Goal: Task Accomplishment & Management: Complete application form

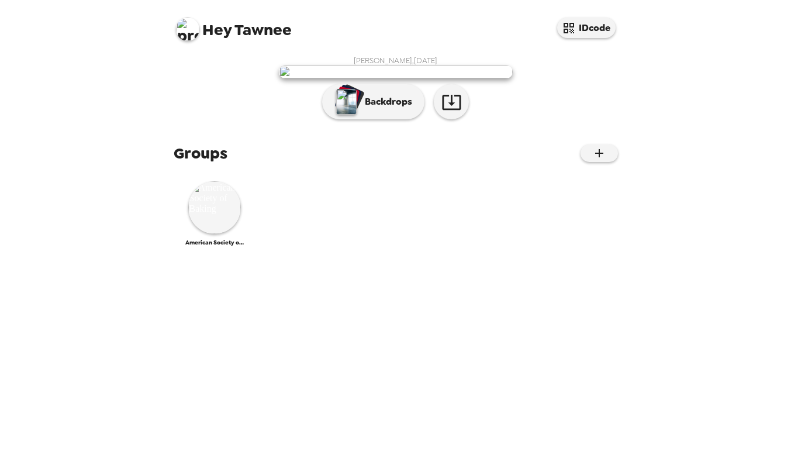
scroll to position [54, 0]
click at [223, 234] on img at bounding box center [214, 207] width 53 height 53
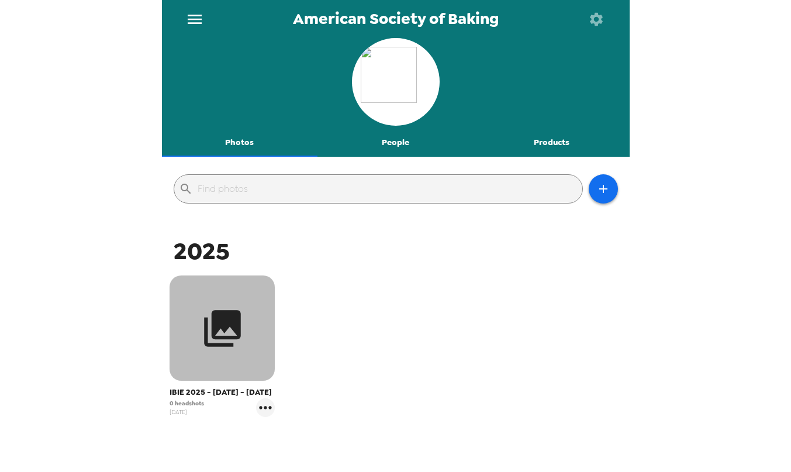
click at [249, 338] on button "button" at bounding box center [222, 327] width 105 height 105
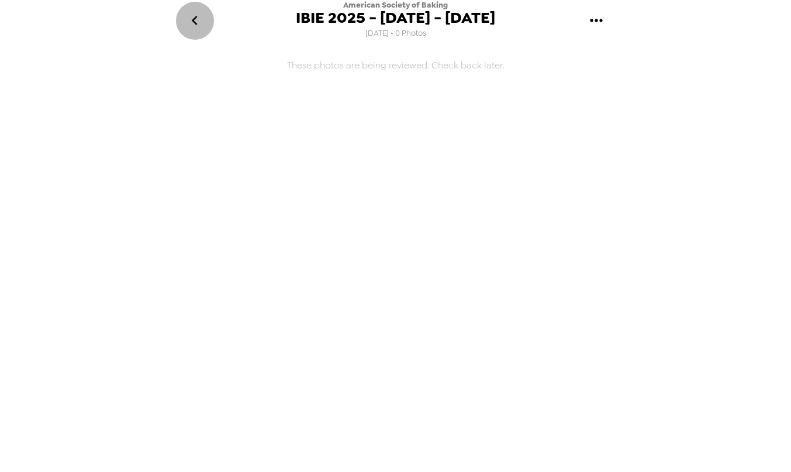
click at [191, 21] on icon "go back" at bounding box center [194, 20] width 19 height 19
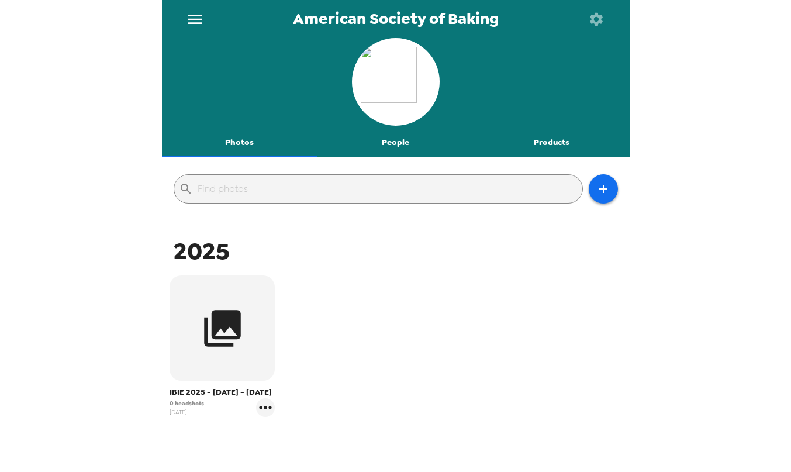
click at [592, 21] on icon "button" at bounding box center [596, 18] width 13 height 13
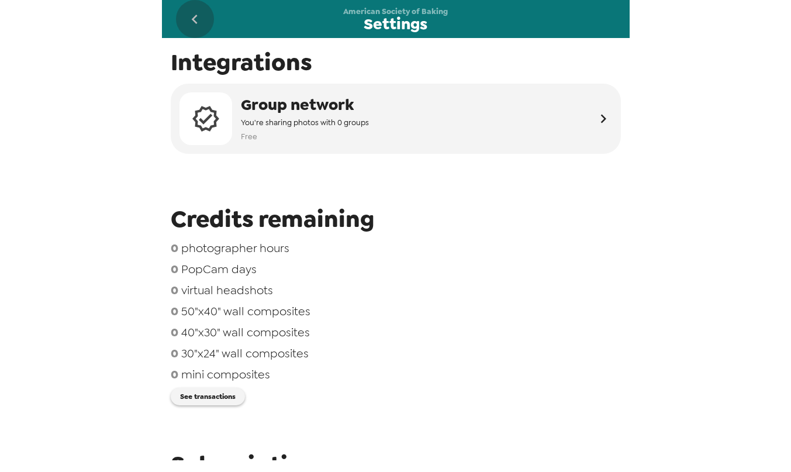
click at [193, 20] on icon "go back" at bounding box center [195, 19] width 6 height 9
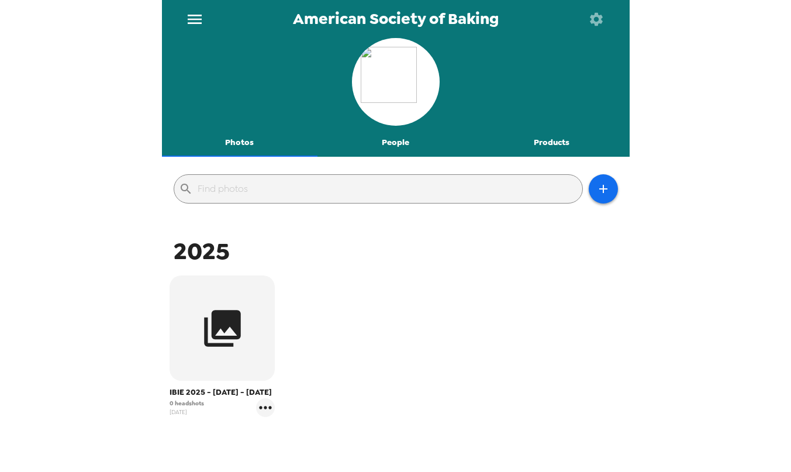
click at [195, 19] on icon "menu" at bounding box center [195, 19] width 14 height 9
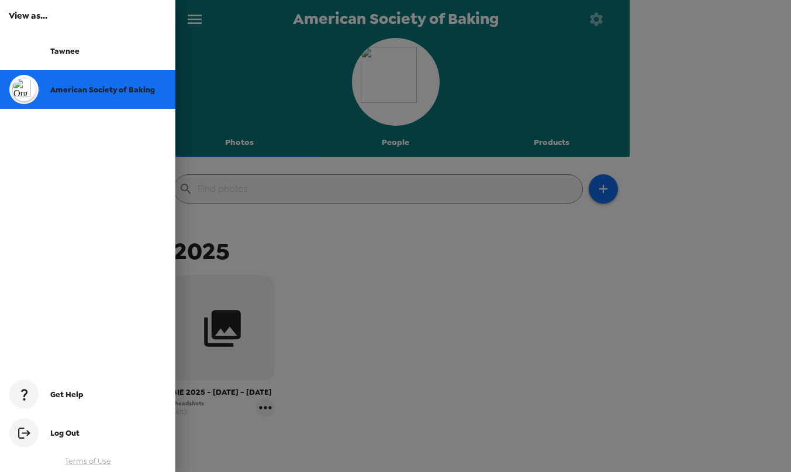
click at [372, 294] on div at bounding box center [395, 236] width 791 height 472
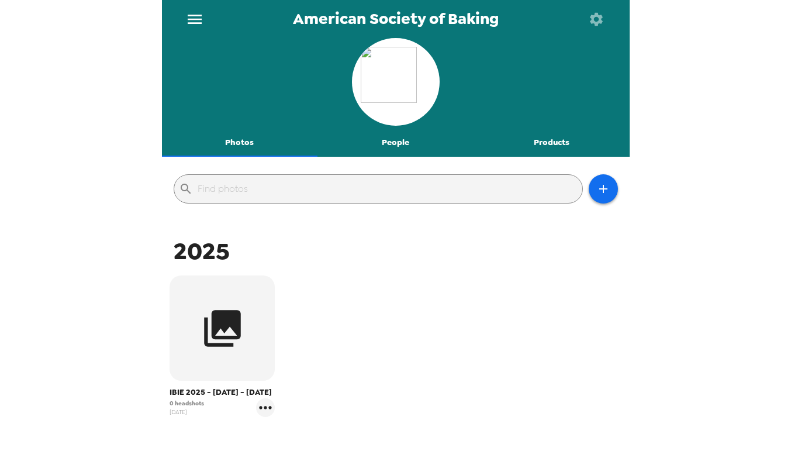
click at [400, 153] on button "People" at bounding box center [396, 143] width 156 height 28
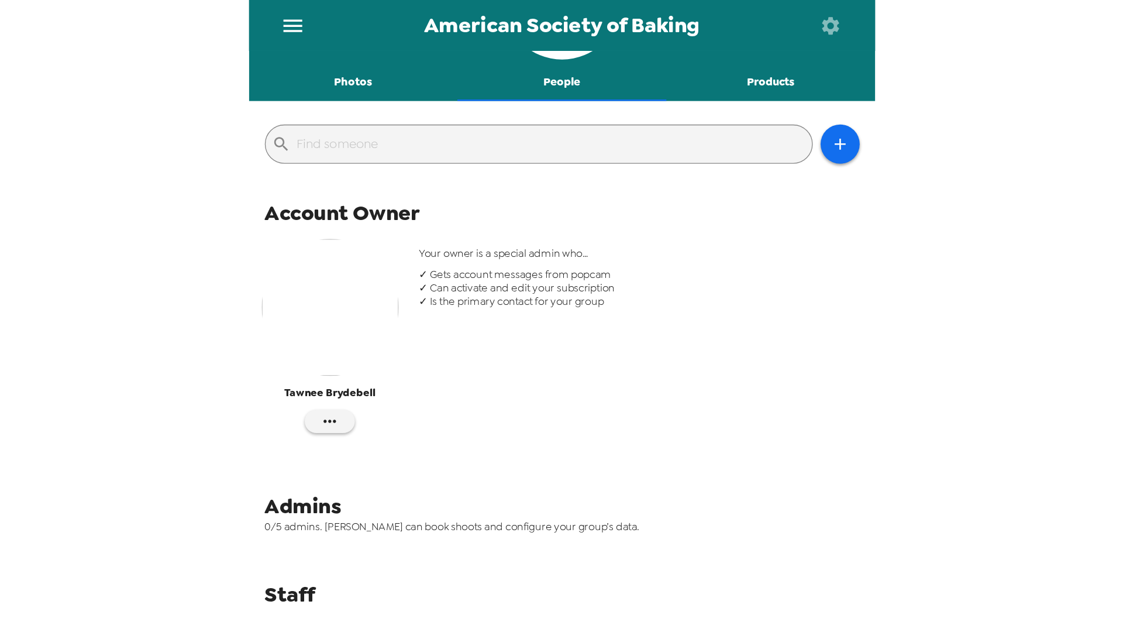
scroll to position [108, 0]
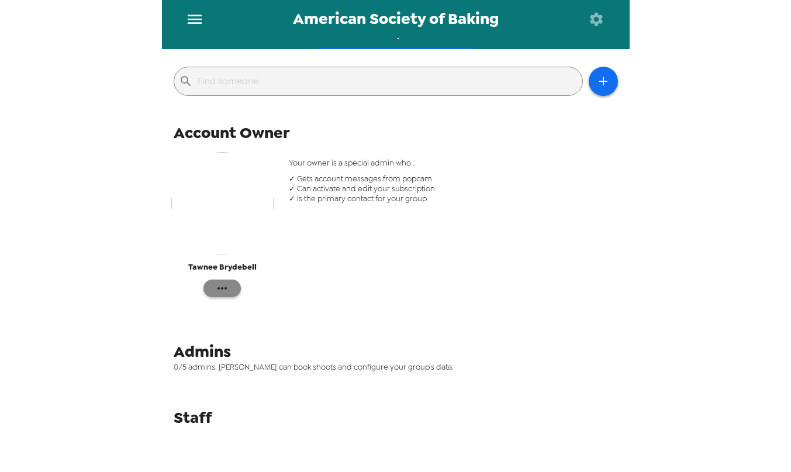
click at [228, 293] on icon "button" at bounding box center [222, 288] width 14 height 14
click at [318, 281] on div at bounding box center [395, 236] width 791 height 472
click at [457, 470] on main "American Society of Baking Photos People Products ​ Account Owner [PERSON_NAME]…" at bounding box center [396, 236] width 468 height 472
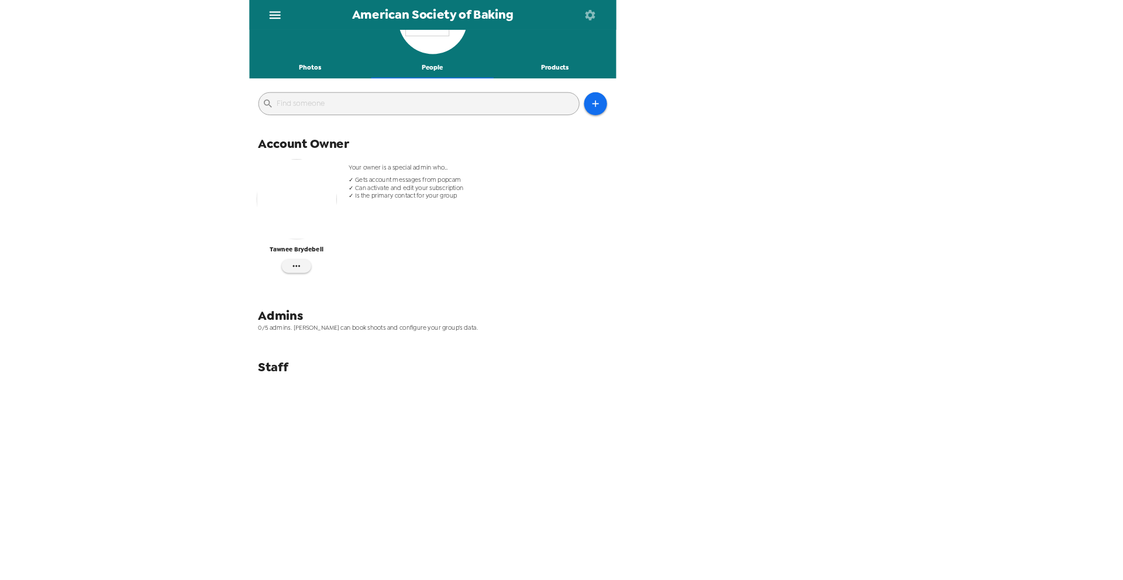
scroll to position [0, 0]
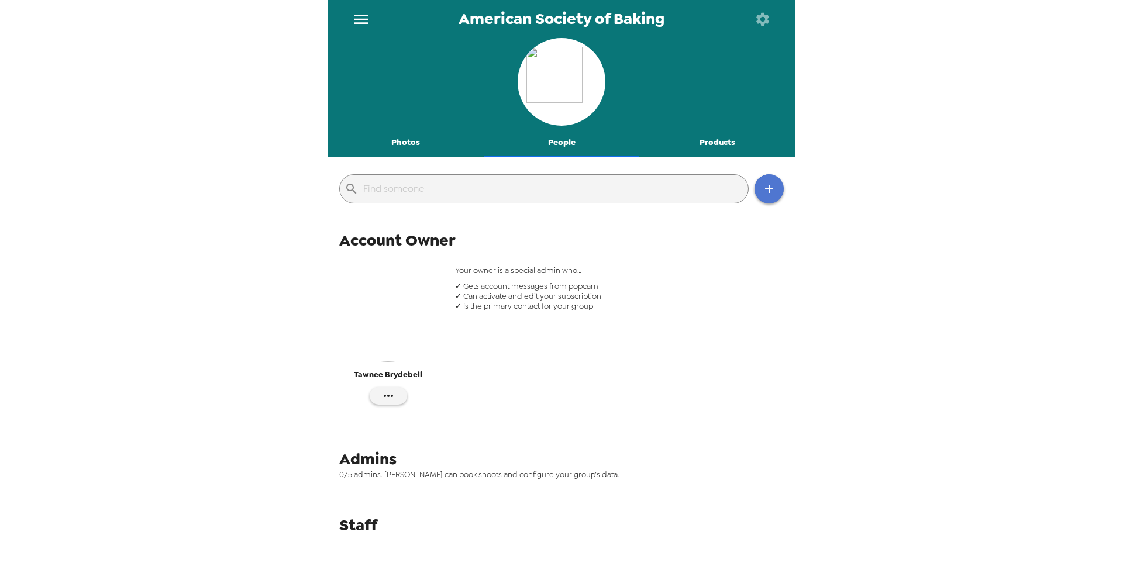
click at [770, 186] on icon "button" at bounding box center [769, 189] width 14 height 14
click at [791, 225] on li "Invite someone" at bounding box center [821, 218] width 132 height 21
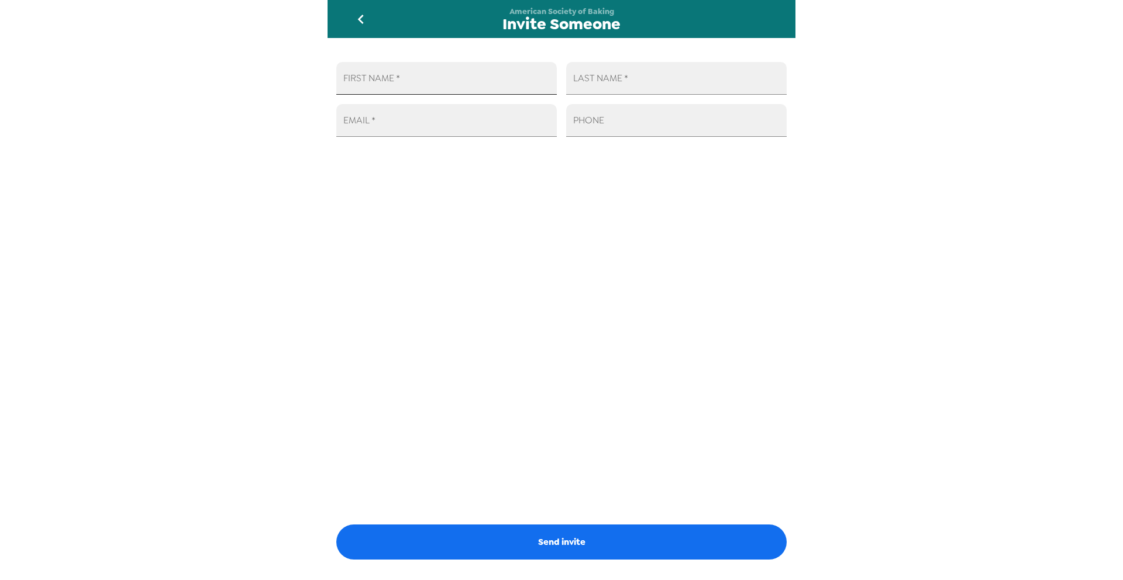
click at [502, 78] on input "FIRST NAME   *" at bounding box center [446, 78] width 221 height 33
type input "[PERSON_NAME]"
type input "[EMAIL_ADDRESS][DOMAIN_NAME]"
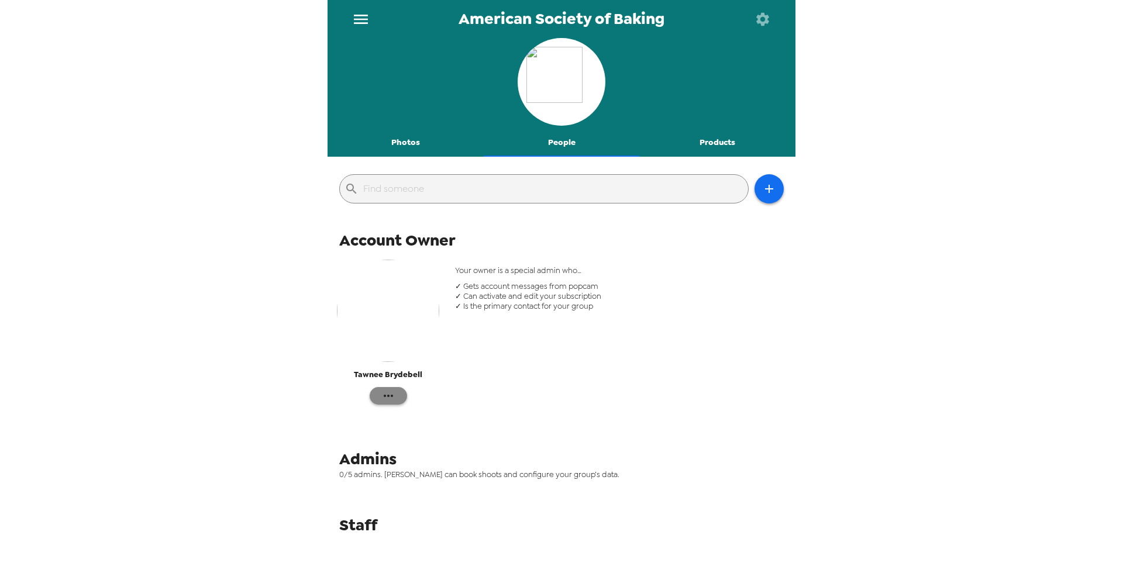
click at [386, 396] on icon "button" at bounding box center [388, 396] width 14 height 14
click at [763, 29] on div at bounding box center [561, 290] width 1123 height 580
click at [762, 22] on icon "button" at bounding box center [762, 18] width 13 height 13
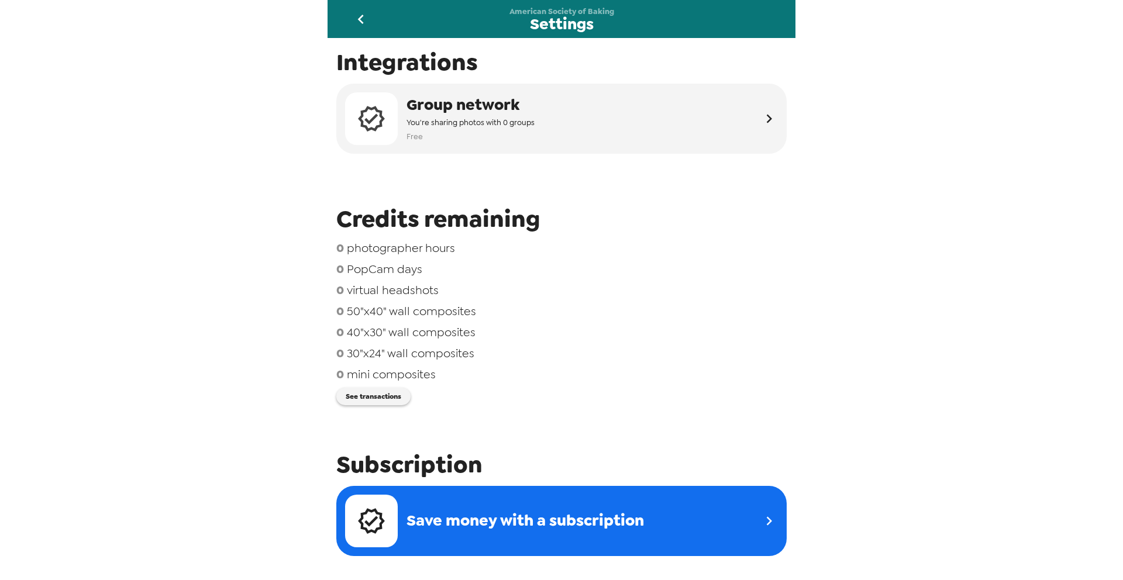
click at [362, 19] on icon "go back" at bounding box center [361, 19] width 19 height 19
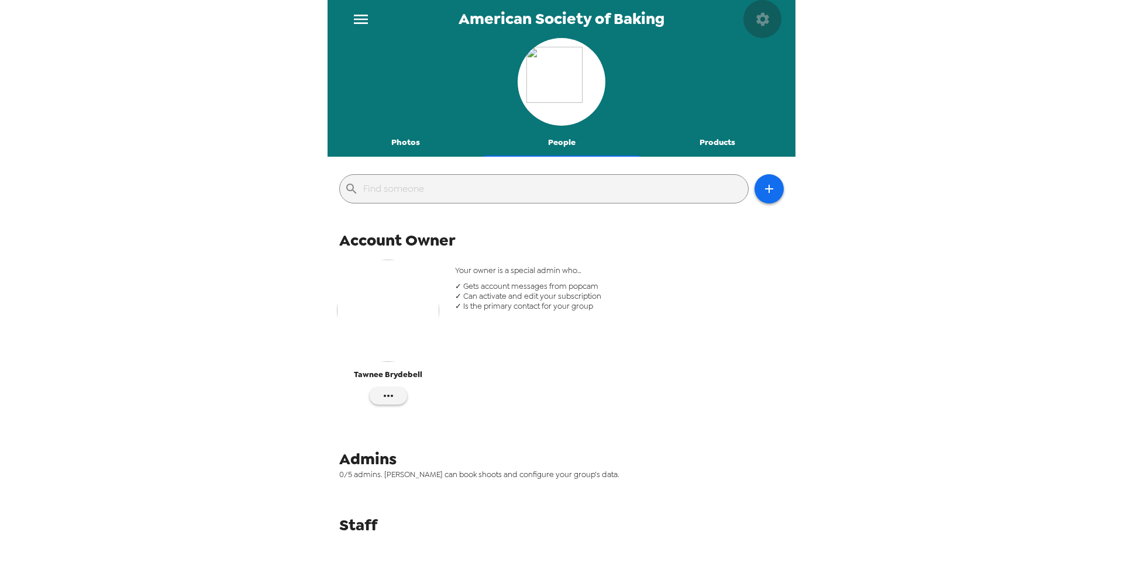
click at [772, 23] on button "button" at bounding box center [762, 19] width 38 height 38
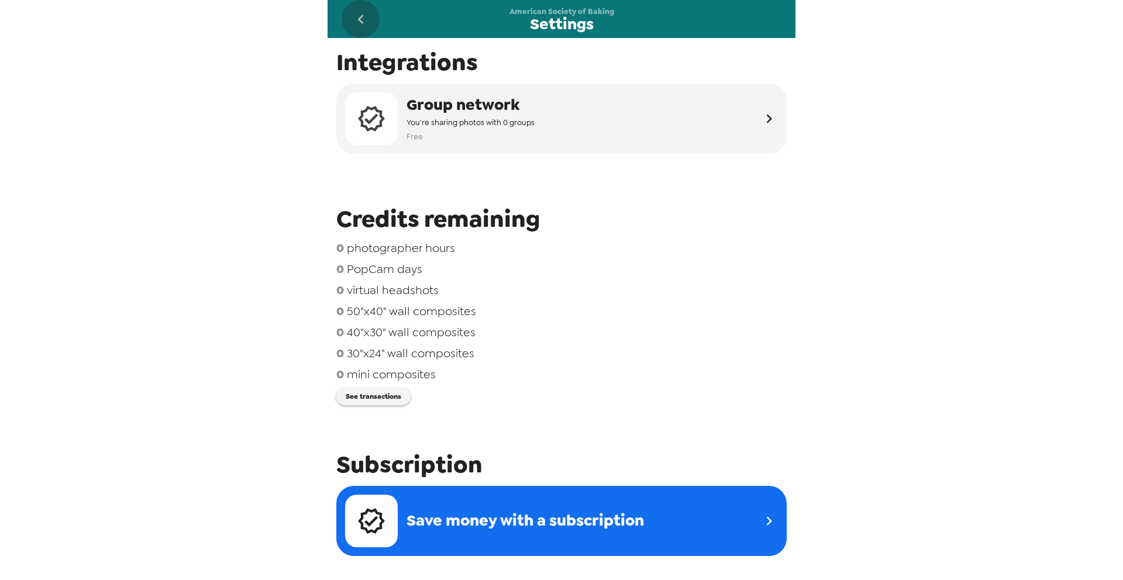
click at [360, 21] on icon "go back" at bounding box center [361, 19] width 19 height 19
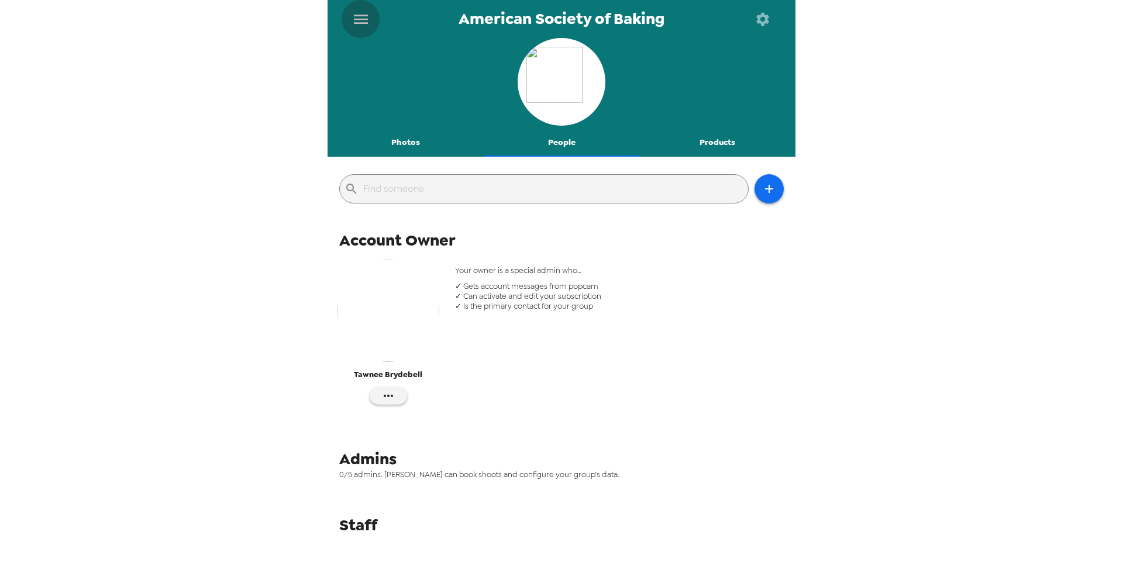
click at [360, 21] on icon "menu" at bounding box center [361, 19] width 19 height 19
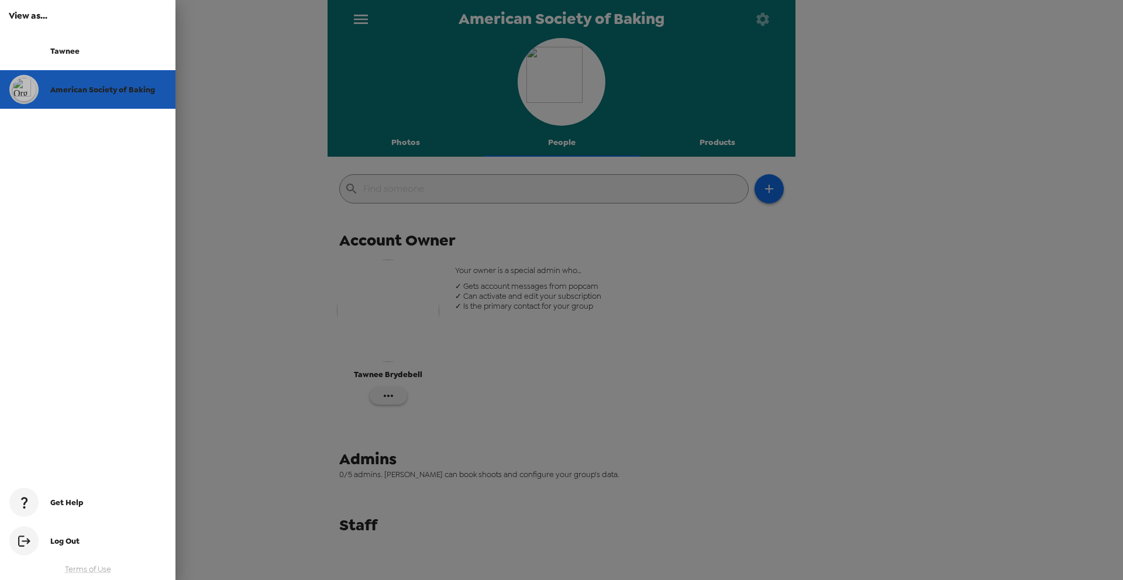
click at [132, 85] on span "American Society of Baking" at bounding box center [102, 90] width 105 height 10
click at [693, 242] on div at bounding box center [561, 290] width 1123 height 580
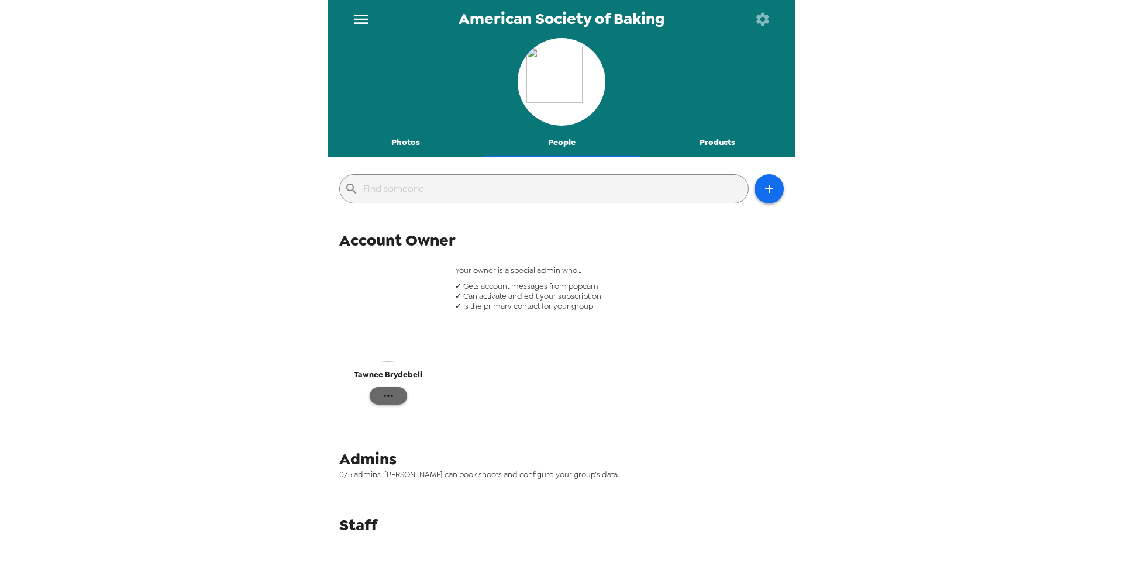
click at [393, 388] on button "button" at bounding box center [388, 396] width 37 height 18
click at [515, 360] on div at bounding box center [561, 290] width 1123 height 580
click at [552, 141] on button "People" at bounding box center [562, 143] width 156 height 28
click at [411, 143] on button "Photos" at bounding box center [406, 143] width 156 height 28
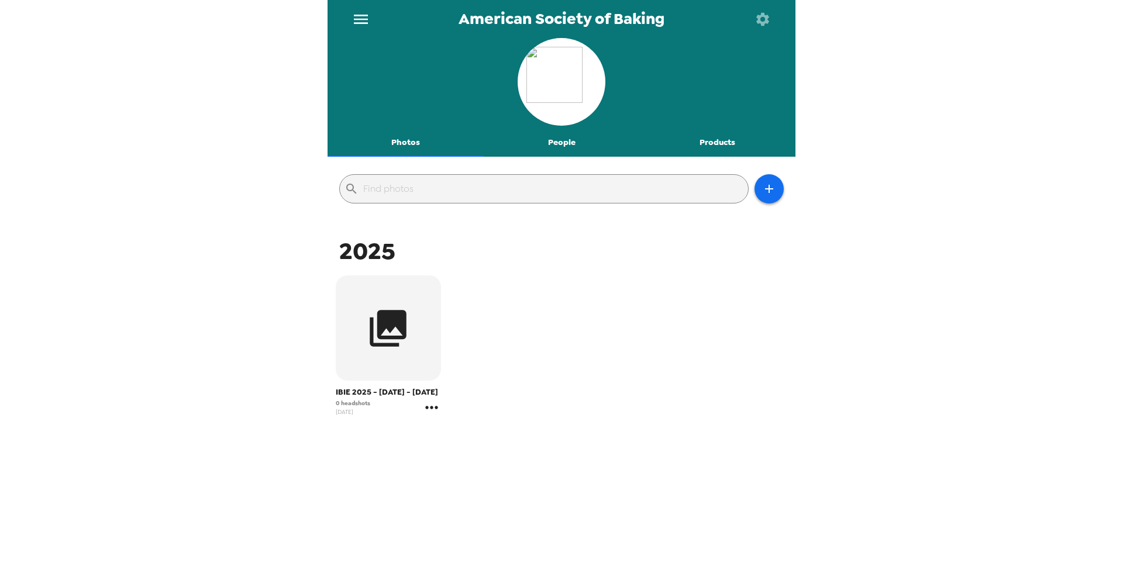
click at [435, 411] on icon "gallery menu" at bounding box center [431, 407] width 19 height 19
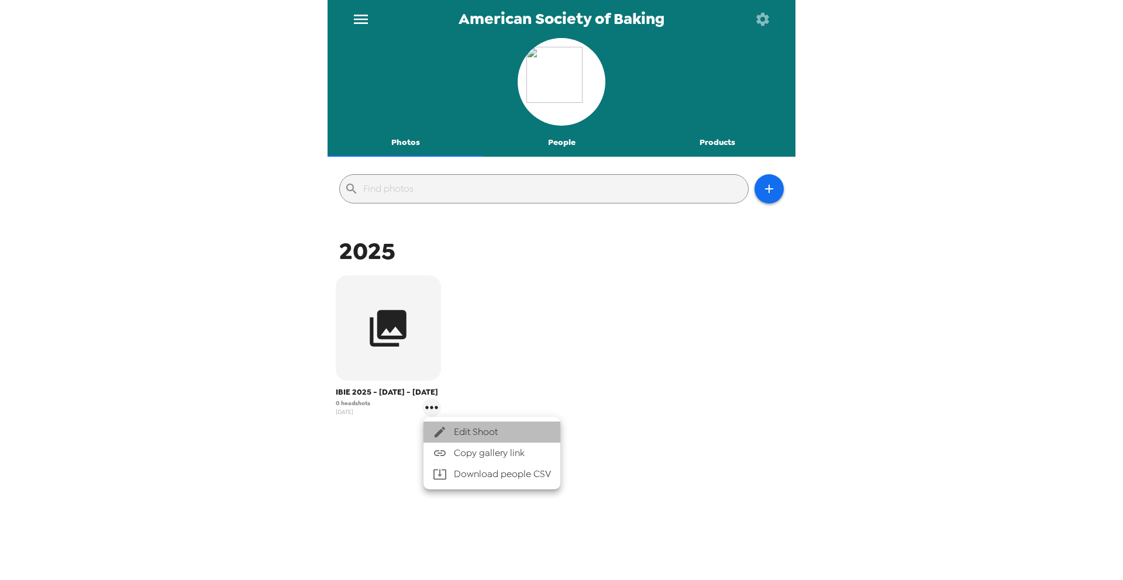
click at [502, 429] on span "Edit Shoot" at bounding box center [502, 432] width 97 height 14
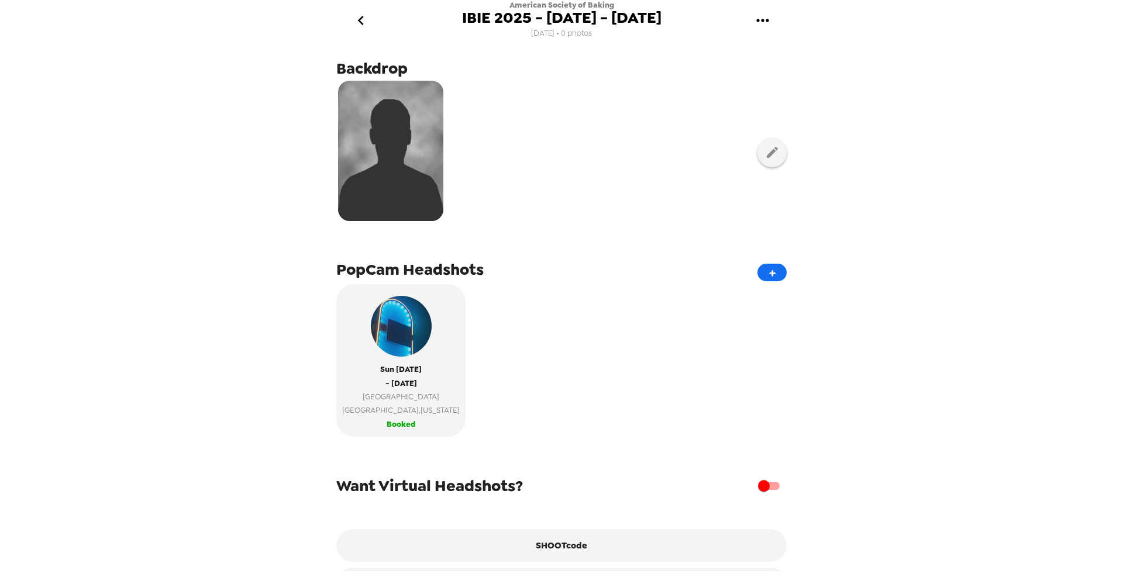
scroll to position [59, 0]
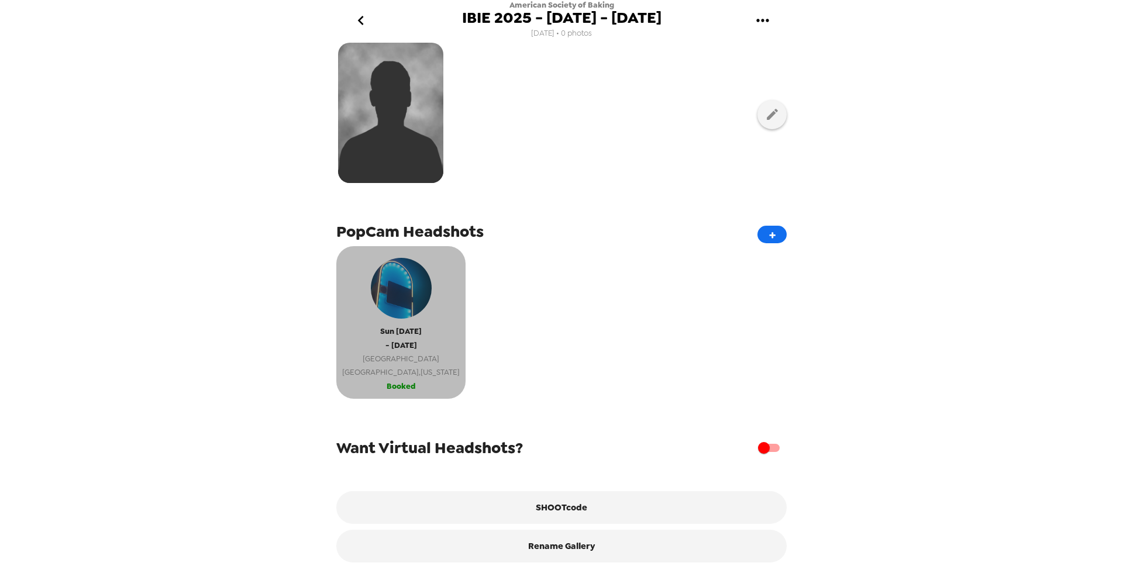
click at [398, 366] on span "[GEOGRAPHIC_DATA] , [US_STATE]" at bounding box center [401, 372] width 118 height 13
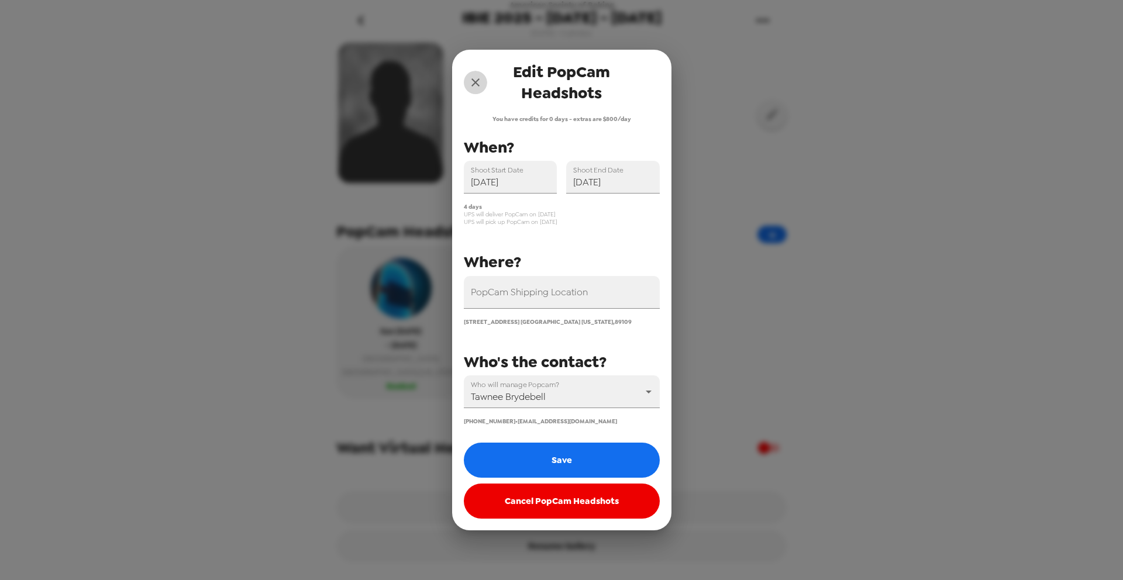
click at [473, 80] on icon "close" at bounding box center [475, 82] width 8 height 8
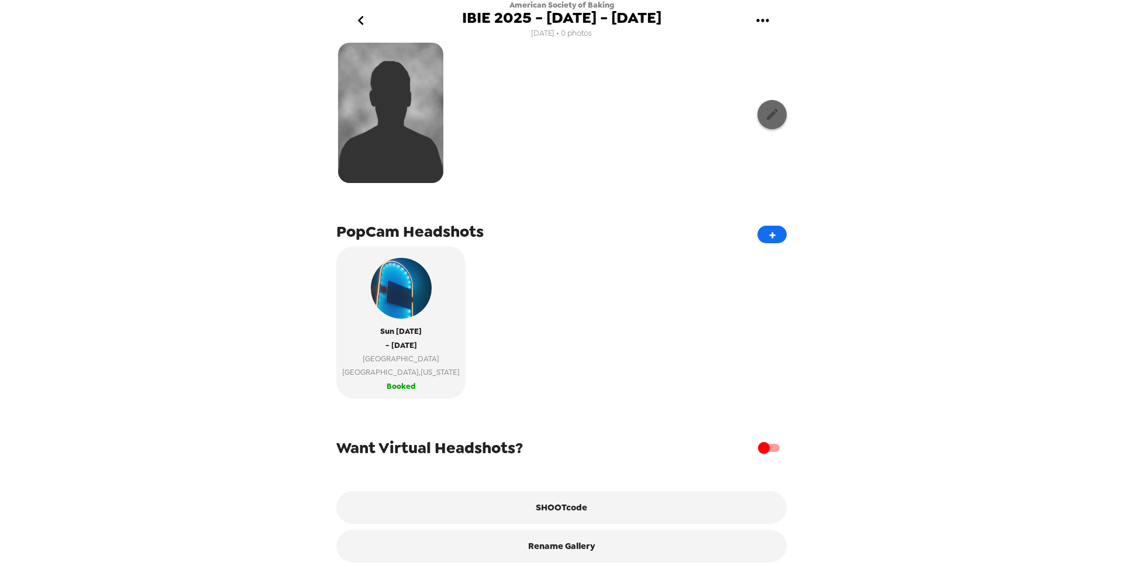
click at [781, 115] on button "button" at bounding box center [771, 114] width 29 height 29
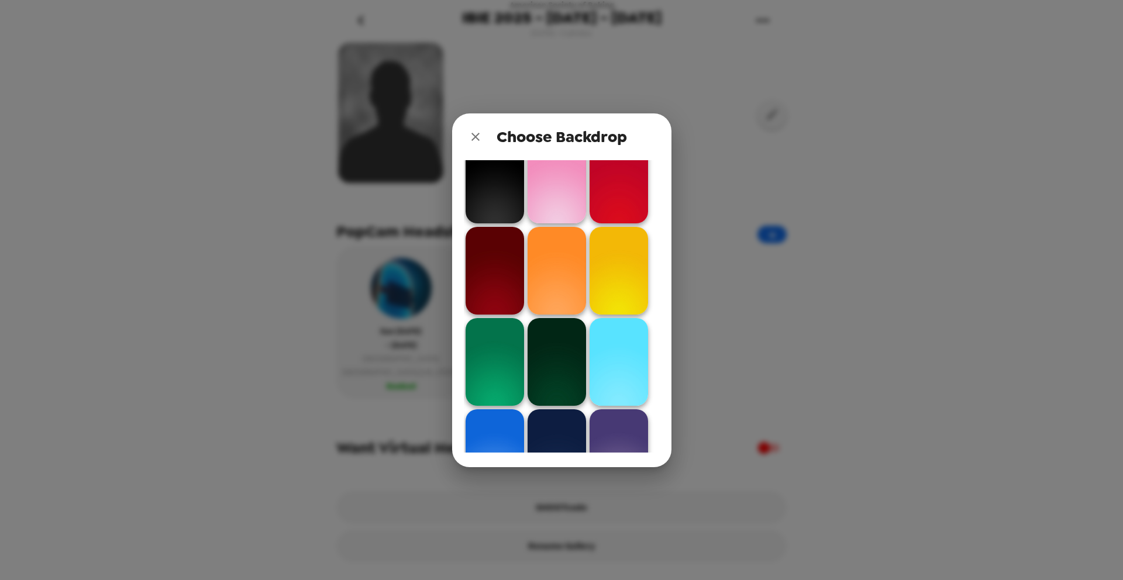
scroll to position [0, 0]
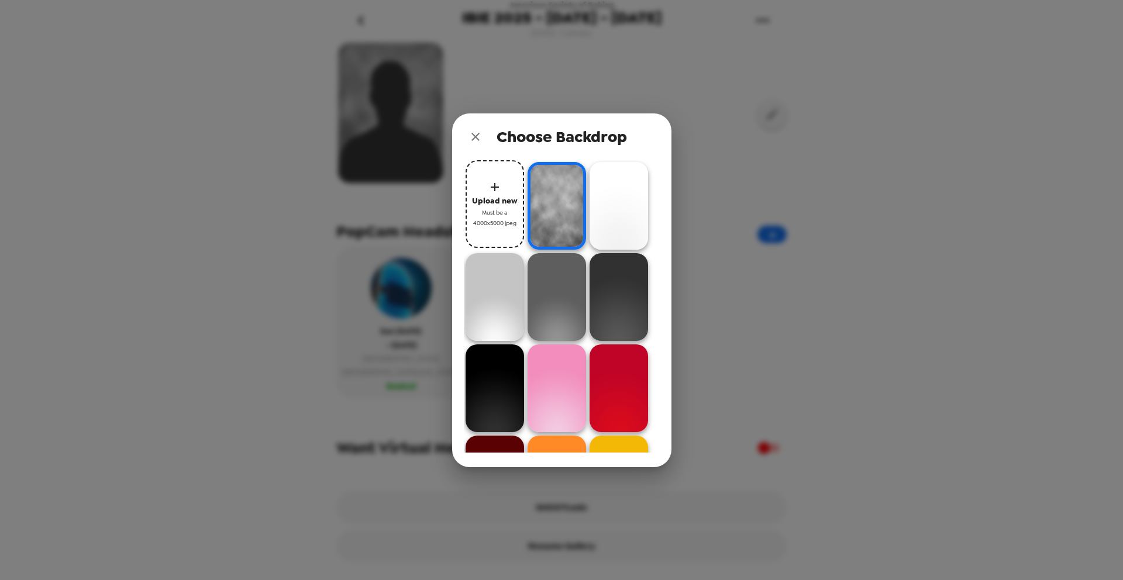
click at [480, 205] on span "Upload new" at bounding box center [495, 200] width 46 height 13
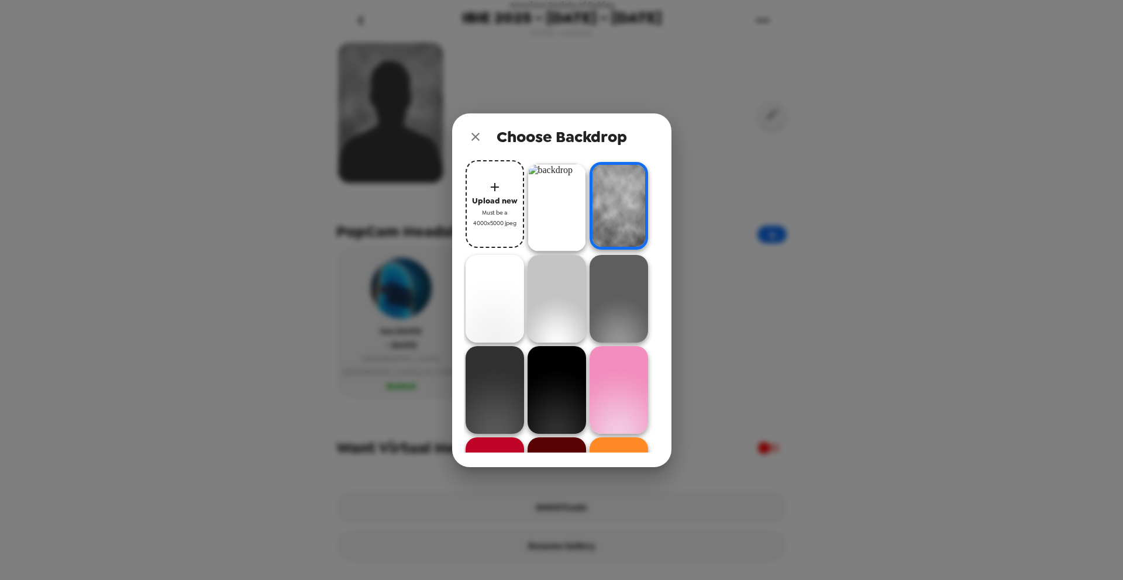
click at [791, 393] on div "Choose Backdrop Upload new Must be a 4000x5000 jpeg" at bounding box center [561, 290] width 1123 height 580
click at [574, 203] on img at bounding box center [557, 208] width 58 height 88
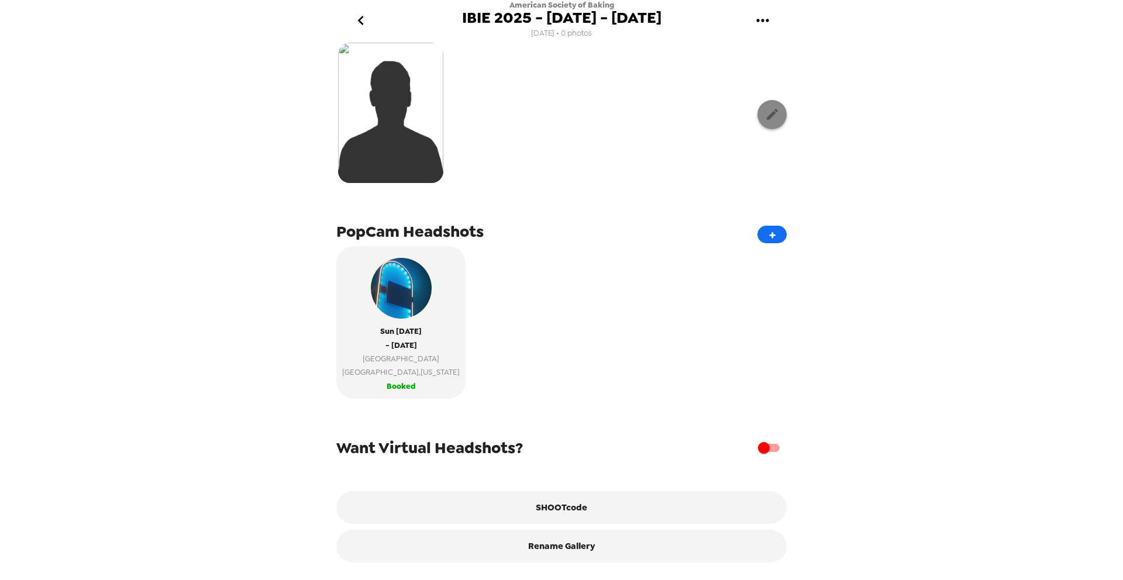
click at [769, 113] on icon "button" at bounding box center [772, 114] width 15 height 15
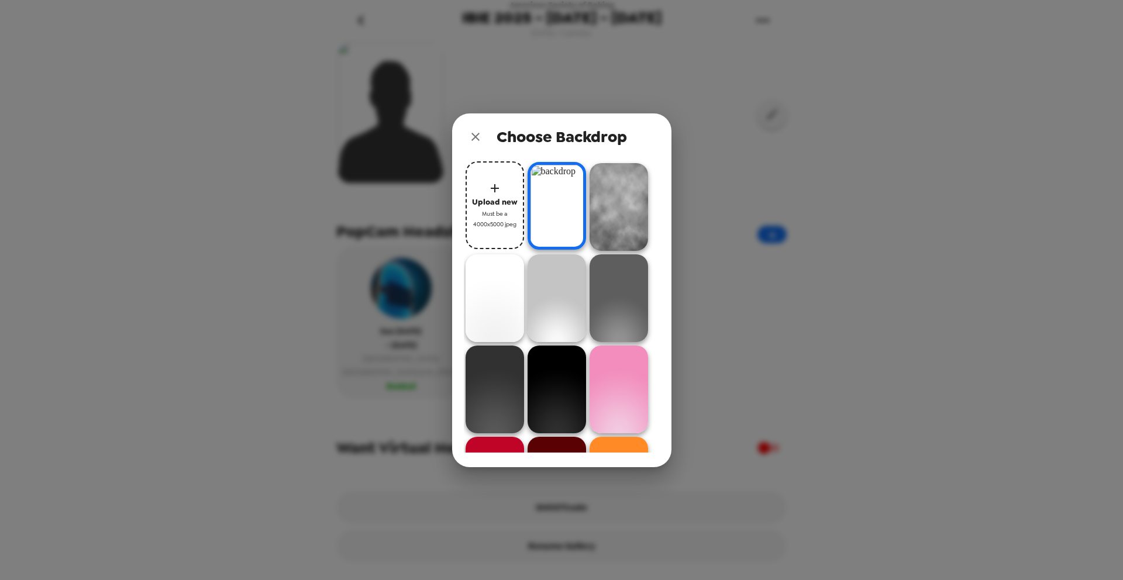
click at [549, 184] on img at bounding box center [557, 206] width 58 height 88
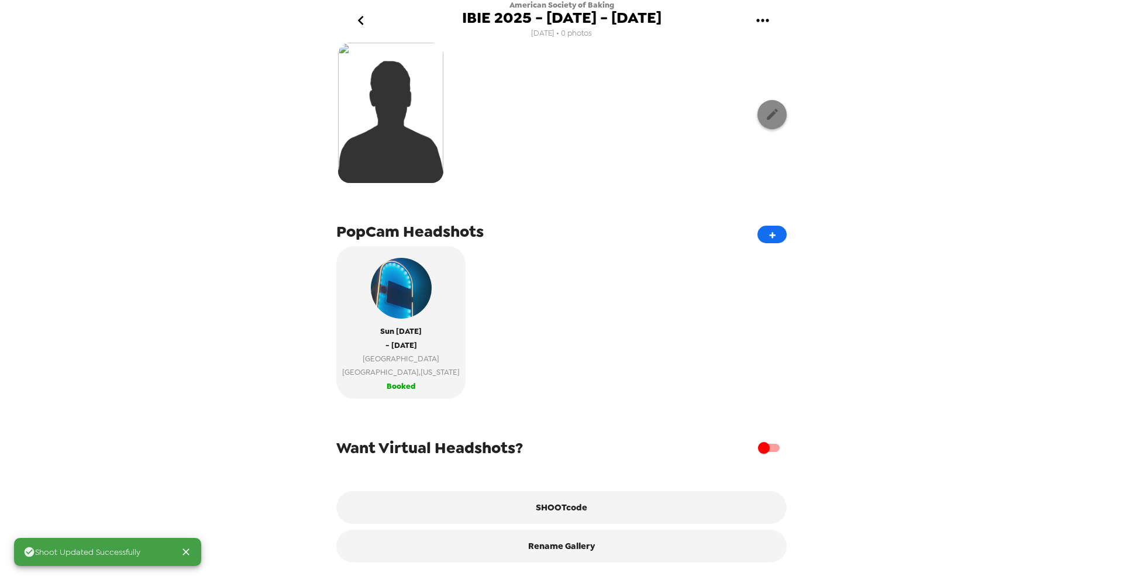
click at [775, 105] on button "button" at bounding box center [771, 114] width 29 height 29
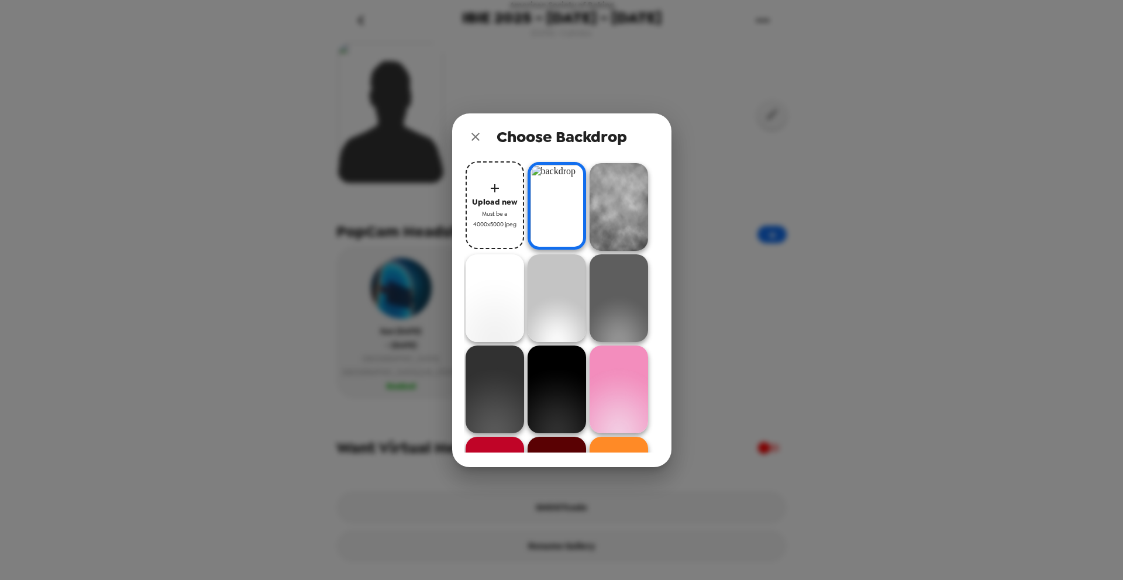
click at [494, 187] on icon "button" at bounding box center [495, 188] width 8 height 8
click at [476, 216] on span "Must be a 4000x5000 jpeg" at bounding box center [494, 219] width 47 height 20
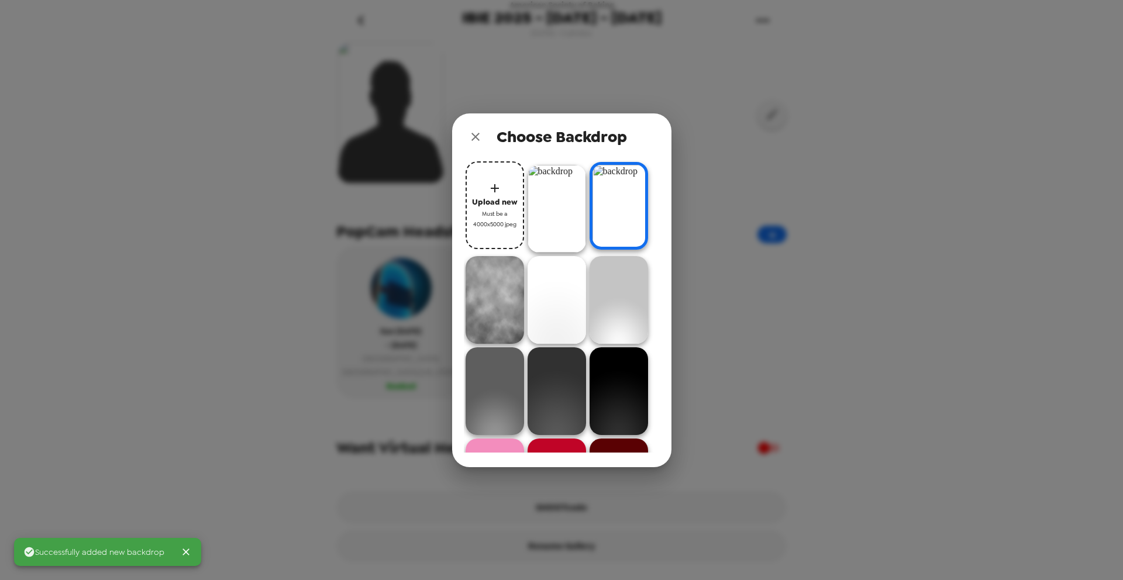
click at [554, 236] on img at bounding box center [557, 209] width 58 height 88
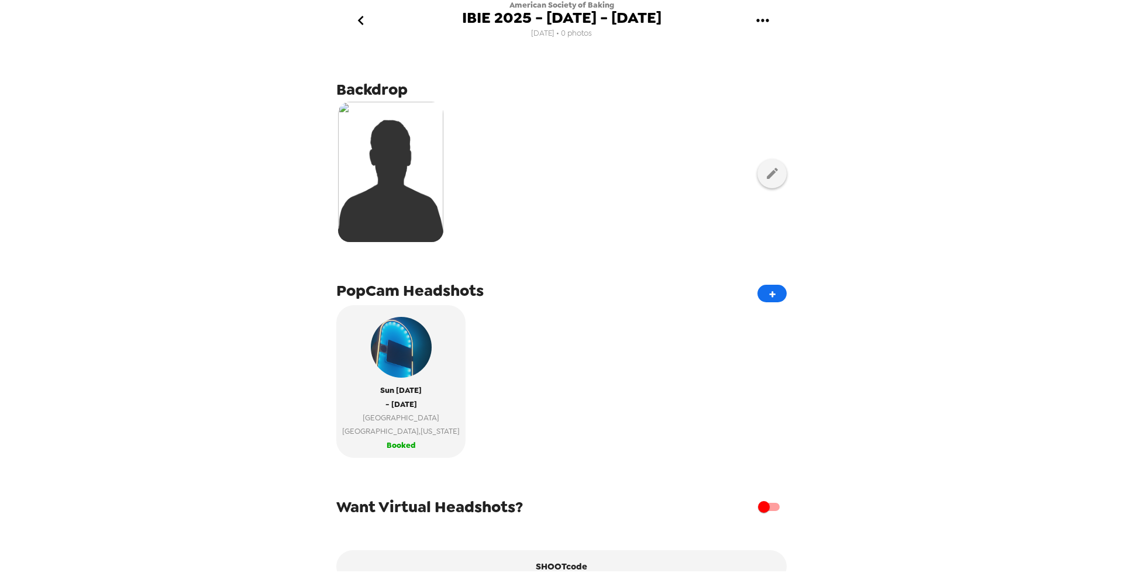
click at [360, 26] on icon "go back" at bounding box center [361, 20] width 19 height 19
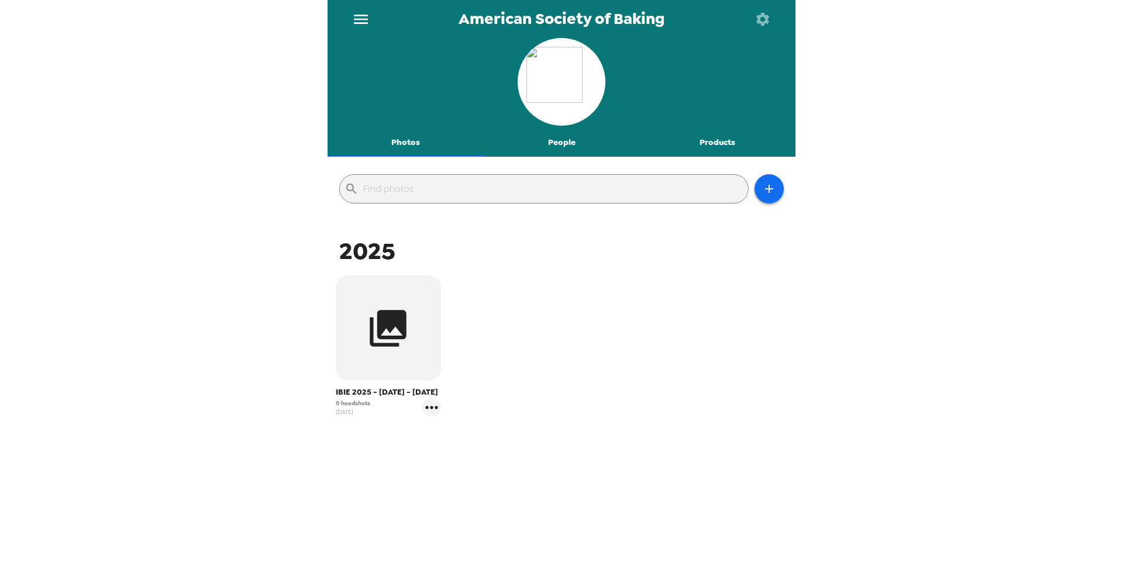
click at [554, 143] on button "People" at bounding box center [562, 143] width 156 height 28
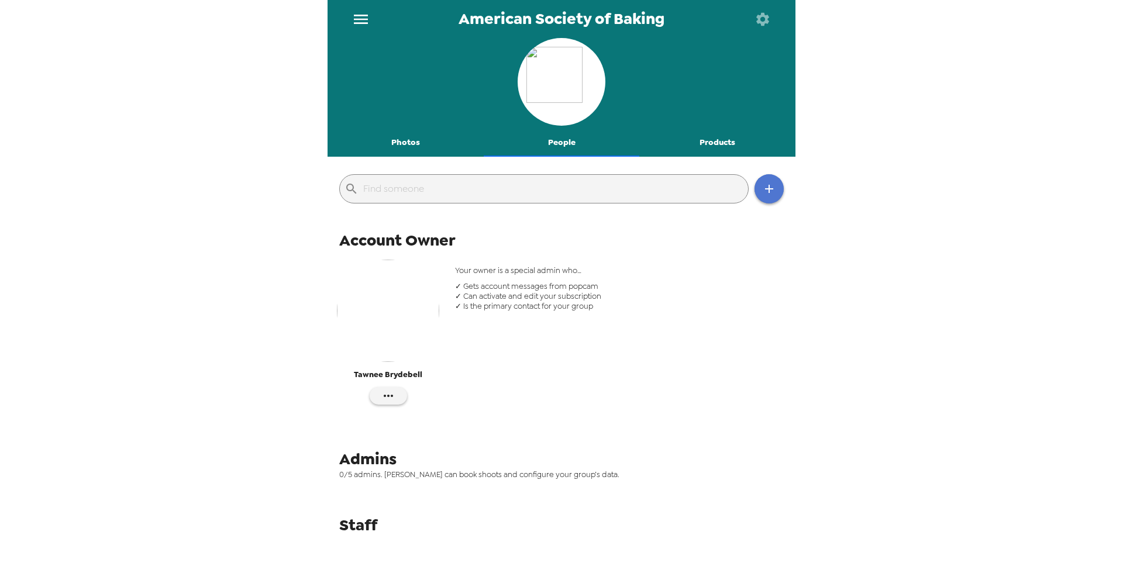
click at [778, 183] on button "button" at bounding box center [769, 188] width 29 height 29
click at [788, 218] on li "Invite someone" at bounding box center [821, 218] width 132 height 21
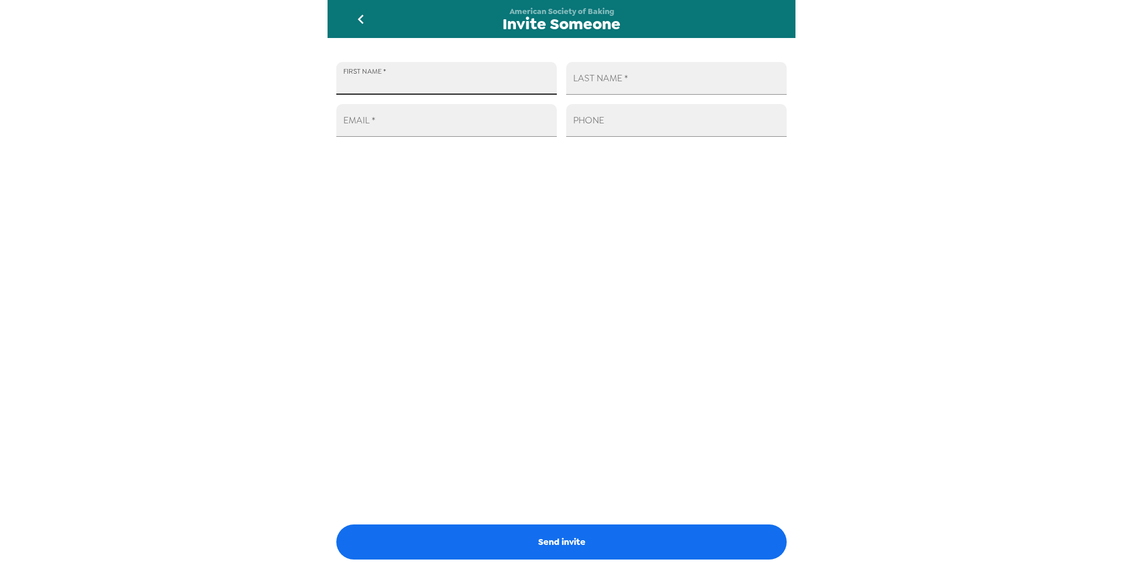
click at [460, 84] on input "FIRST NAME   *" at bounding box center [446, 78] width 221 height 33
type input "[PERSON_NAME]"
click at [588, 95] on div "PHONE" at bounding box center [672, 116] width 230 height 42
click at [593, 70] on div "LAST NAME   *" at bounding box center [676, 78] width 221 height 33
type input "[PERSON_NAME]"
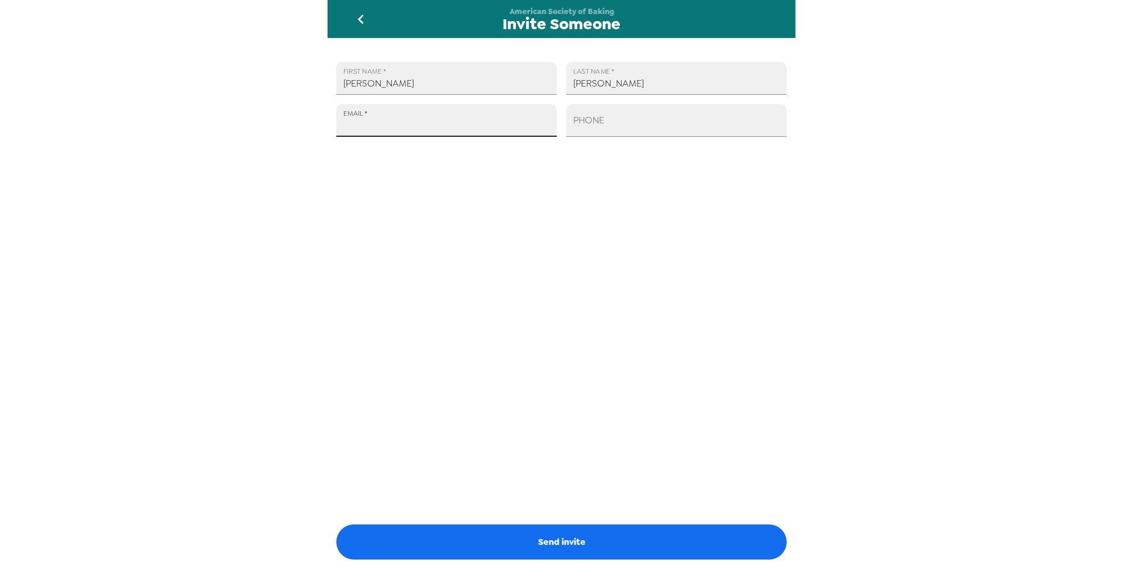
click at [490, 117] on input "EMAIL   *" at bounding box center [446, 120] width 221 height 33
type input "[EMAIL_ADDRESS][DOMAIN_NAME]"
click at [606, 120] on input "PHONE" at bounding box center [676, 120] width 221 height 33
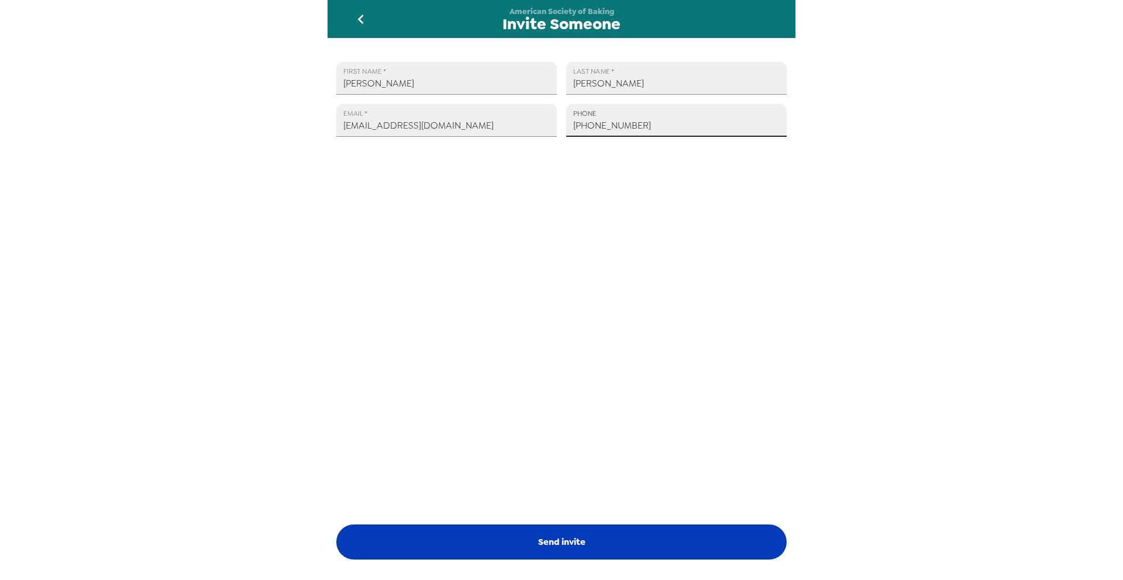
type input "[PHONE_NUMBER]"
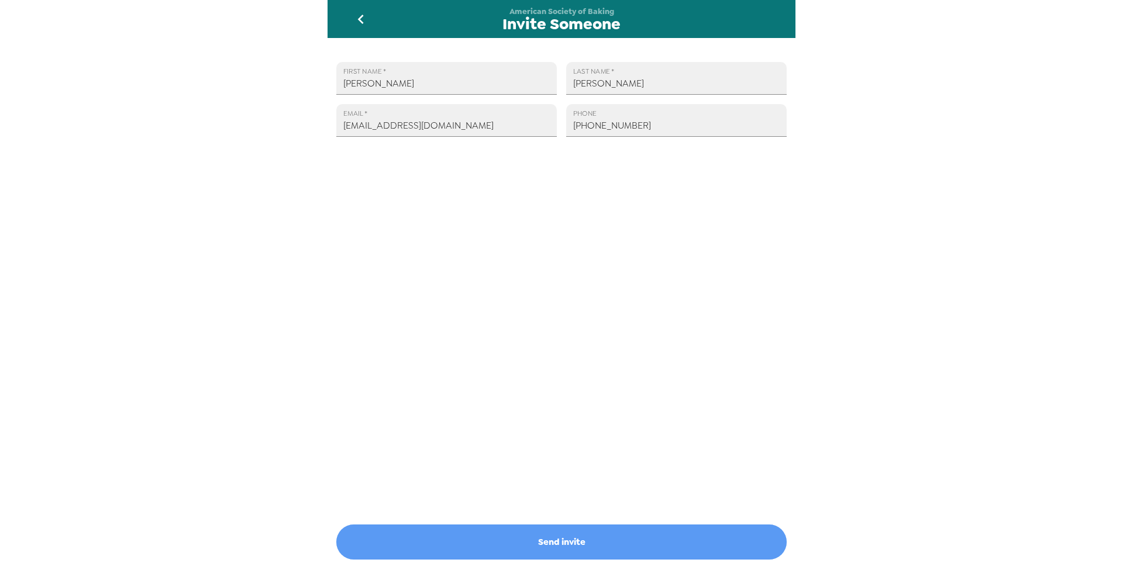
click at [574, 471] on button "Send invite" at bounding box center [561, 542] width 450 height 35
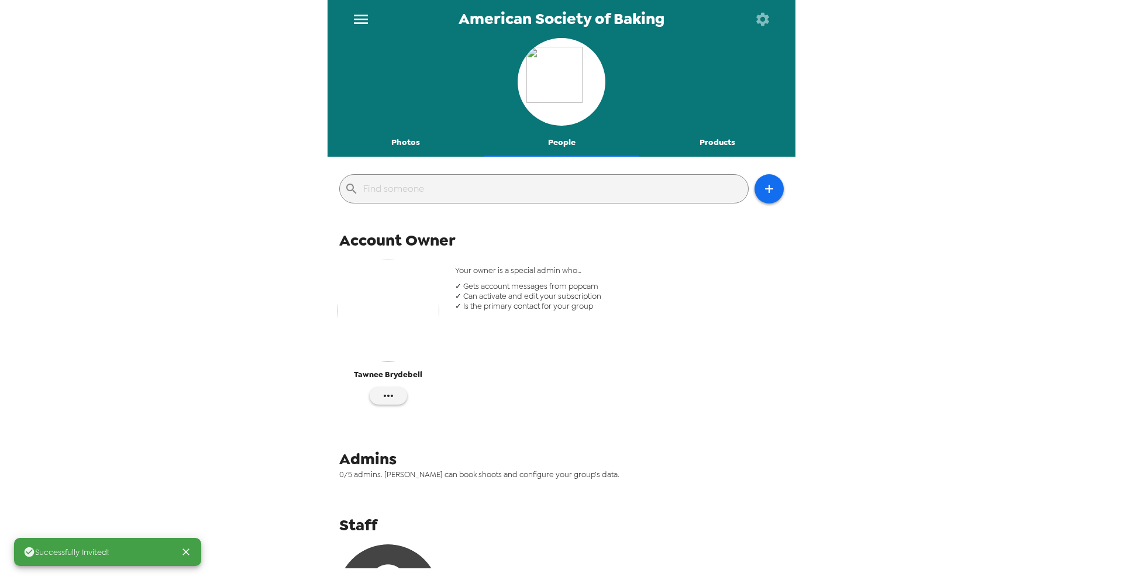
scroll to position [173, 0]
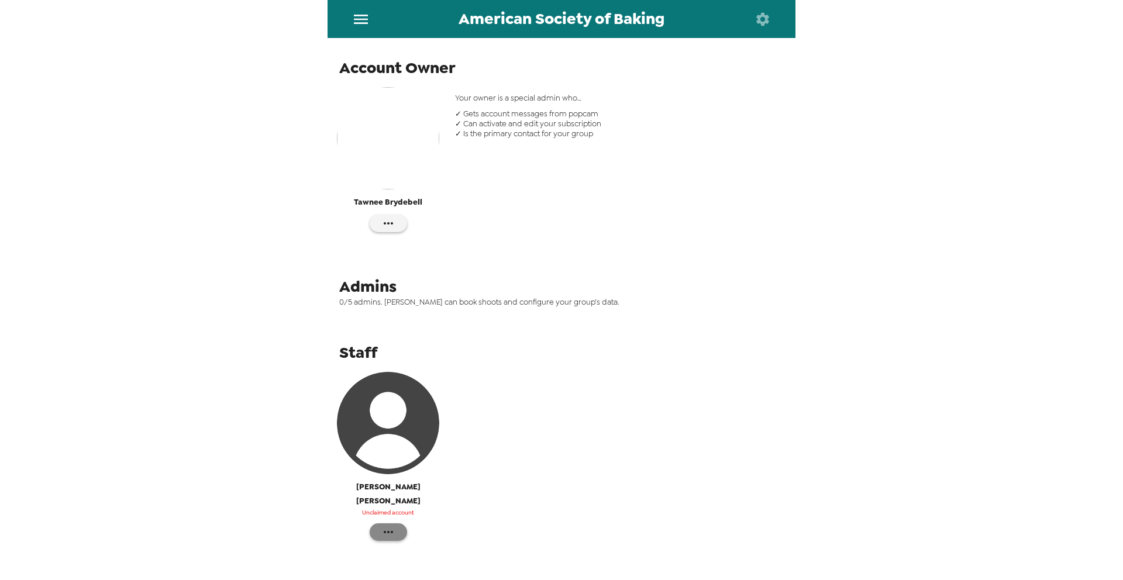
click at [394, 471] on icon "button" at bounding box center [388, 532] width 14 height 14
click at [406, 471] on span "Make admin" at bounding box center [444, 535] width 89 height 14
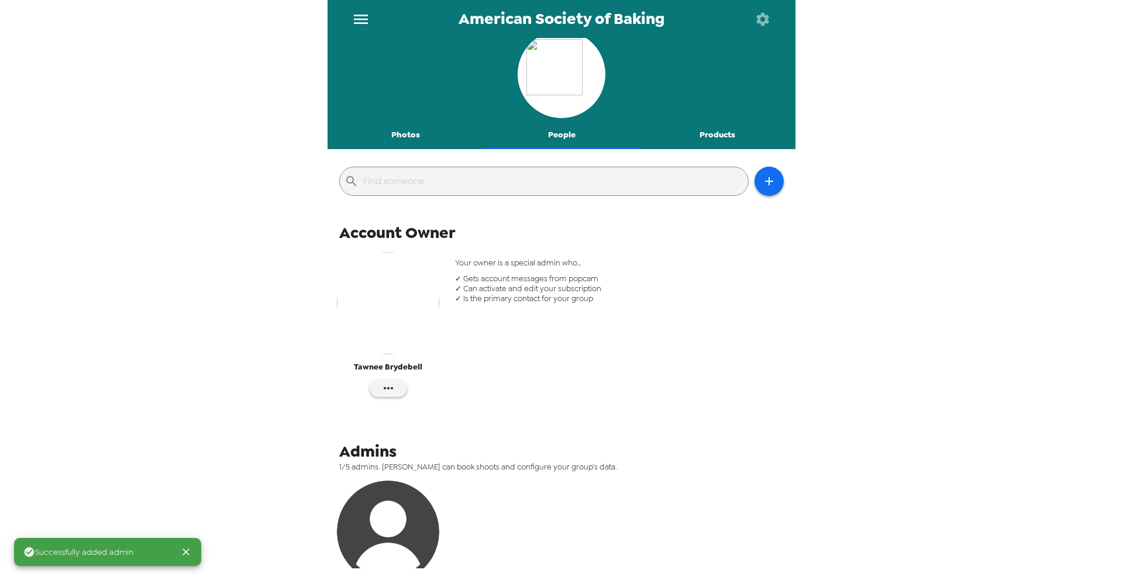
scroll to position [0, 0]
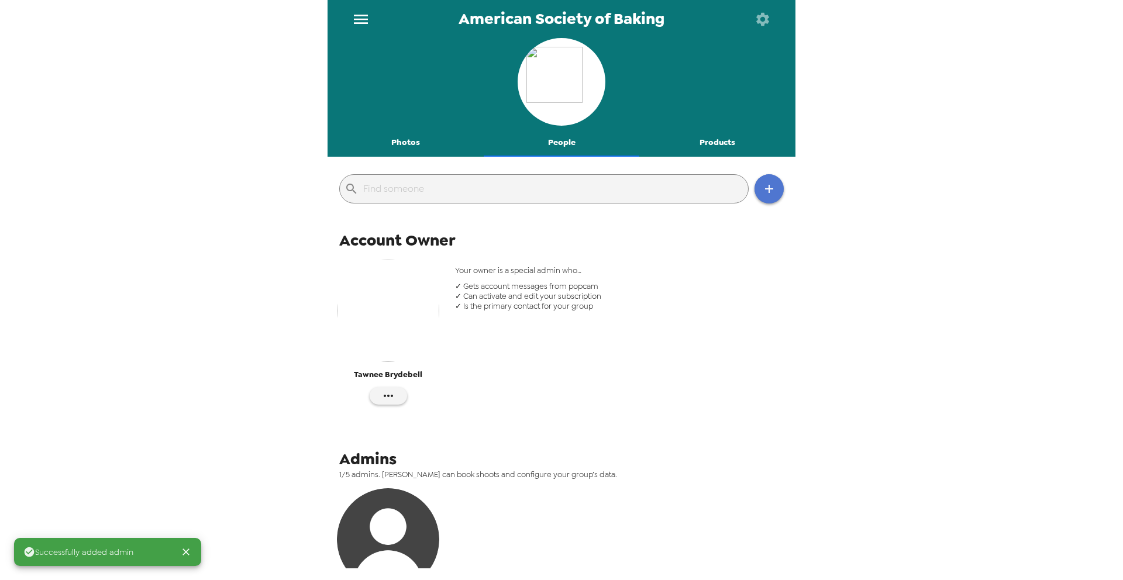
click at [772, 195] on icon "button" at bounding box center [769, 189] width 14 height 14
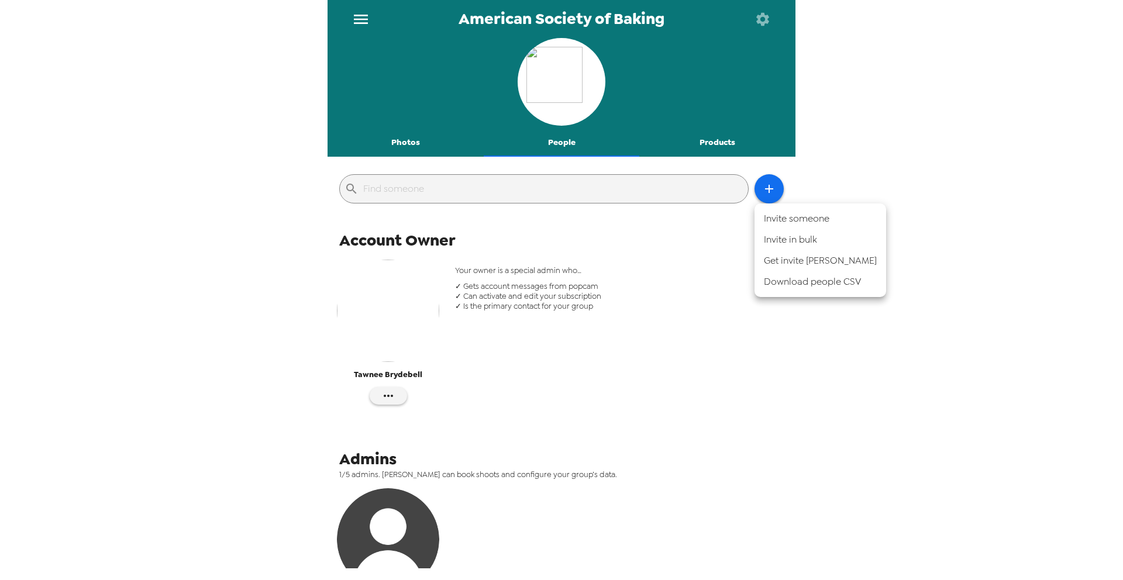
click at [776, 223] on li "Invite someone" at bounding box center [821, 218] width 132 height 21
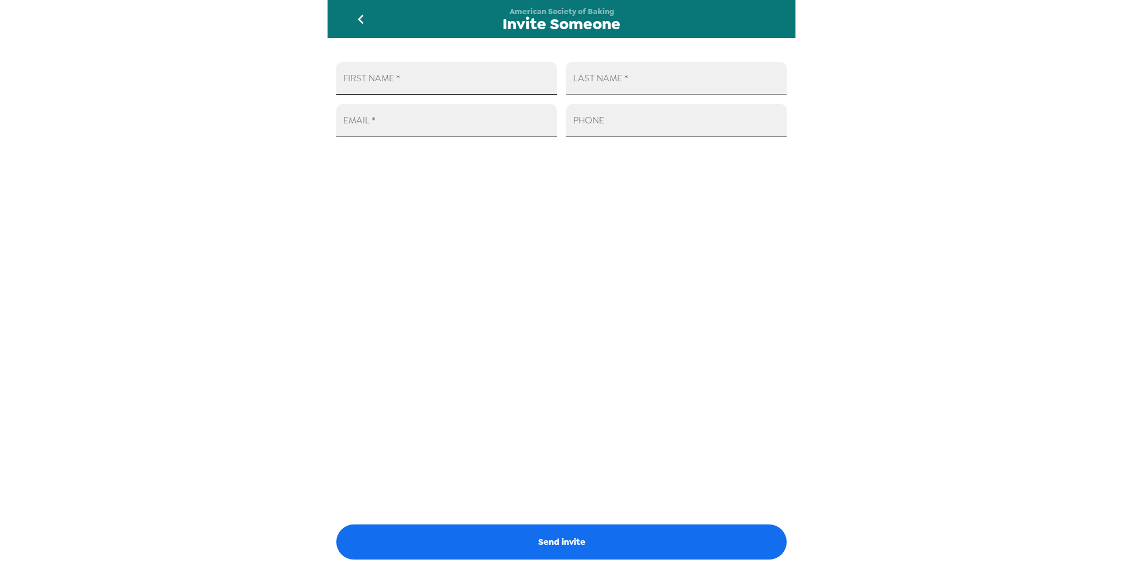
click at [540, 84] on input "FIRST NAME   *" at bounding box center [446, 78] width 221 height 33
type input "[PERSON_NAME]"
type input "Day"
type input "[EMAIL_ADDRESS][DOMAIN_NAME]"
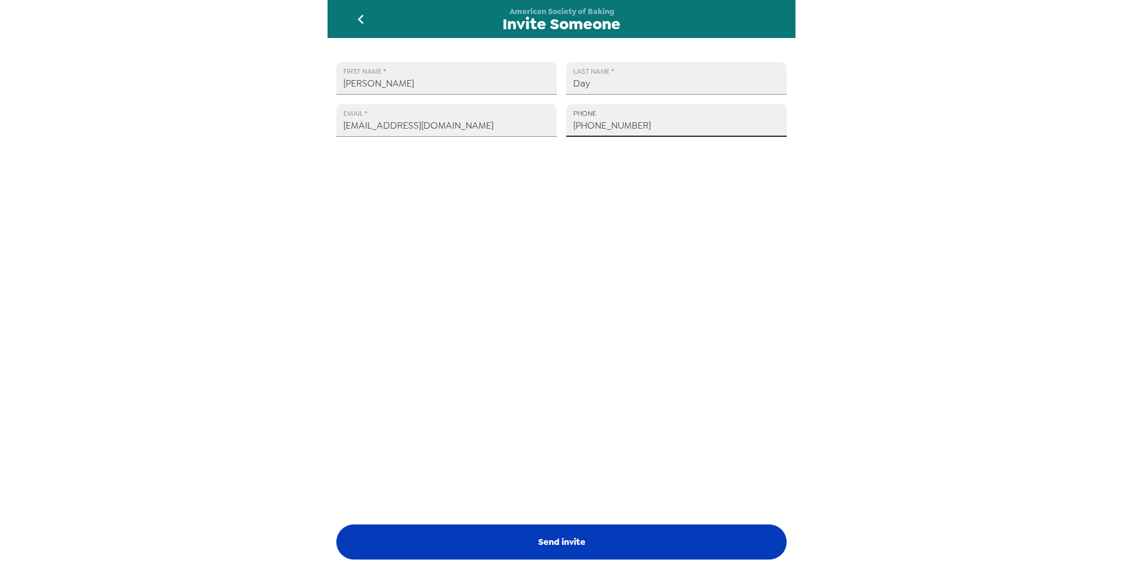
type input "[PHONE_NUMBER]"
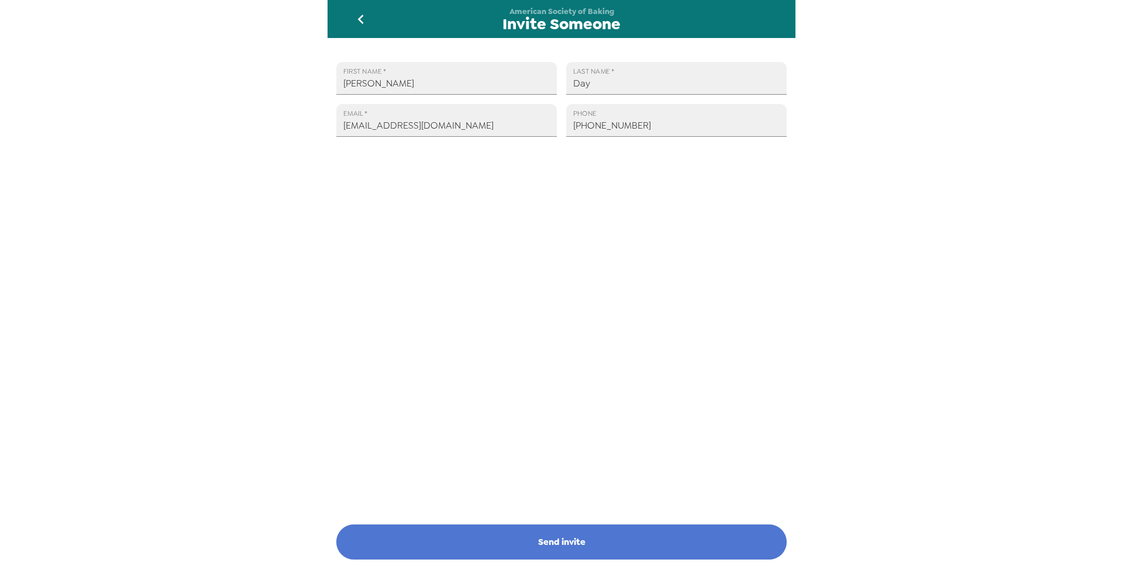
click at [517, 471] on button "Send invite" at bounding box center [561, 542] width 450 height 35
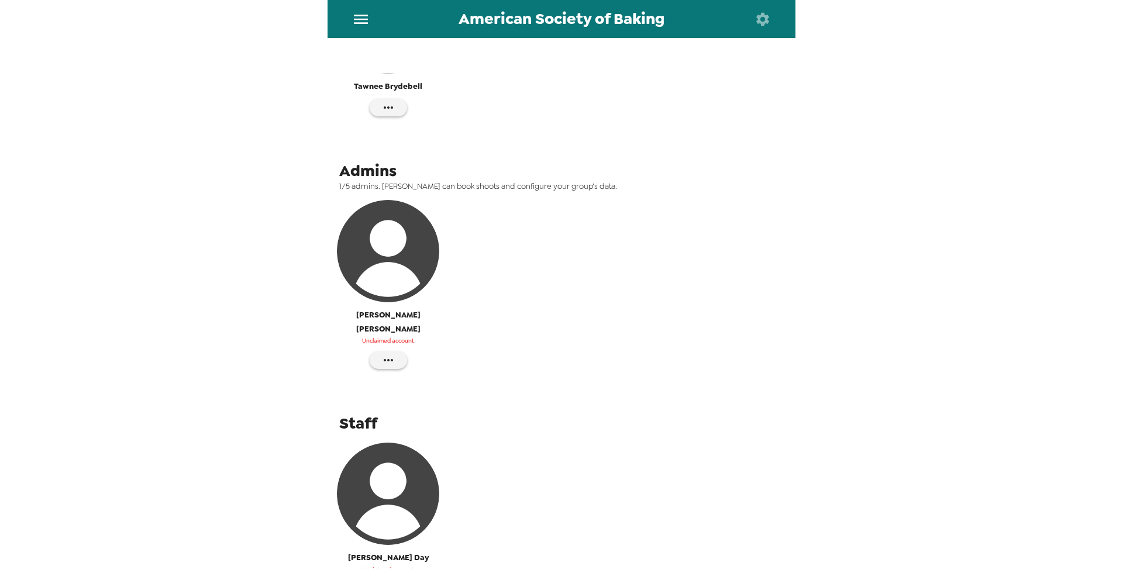
scroll to position [346, 0]
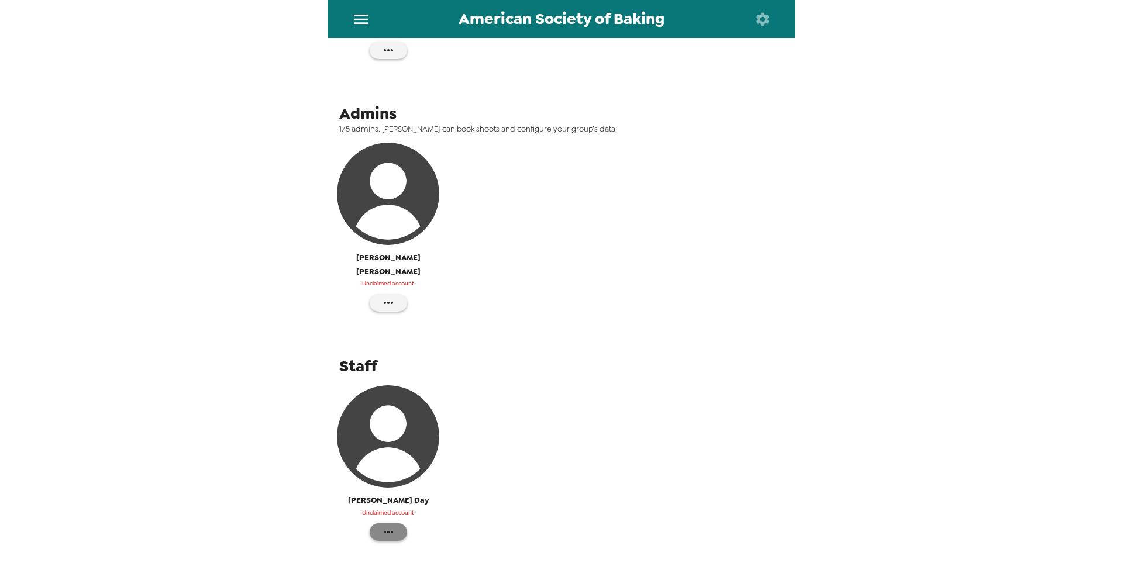
click at [377, 471] on button "button" at bounding box center [388, 532] width 37 height 18
click at [436, 471] on span "Make admin" at bounding box center [444, 535] width 89 height 14
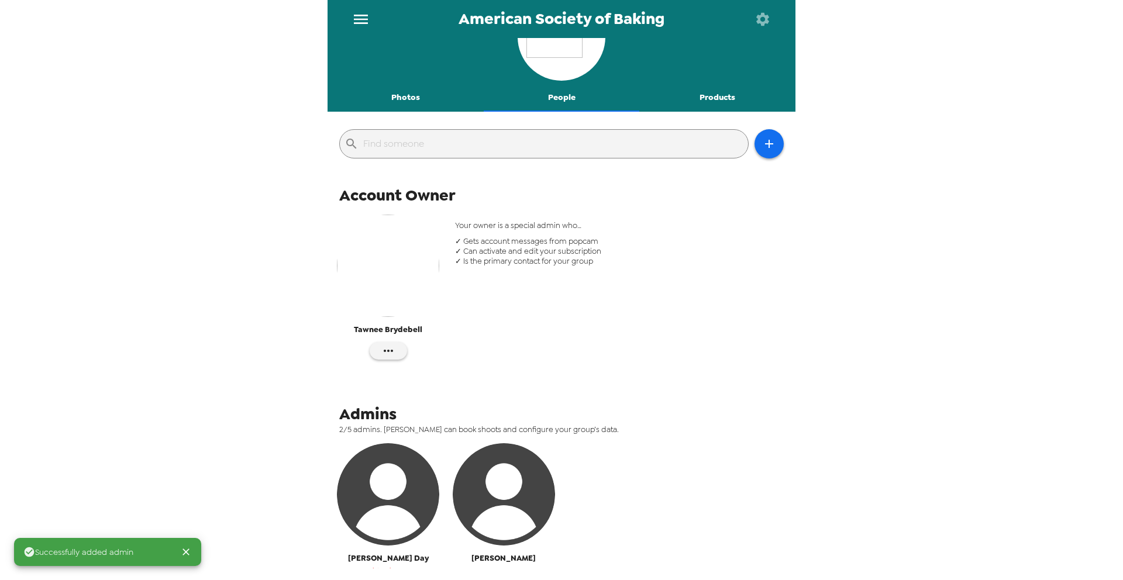
scroll to position [0, 0]
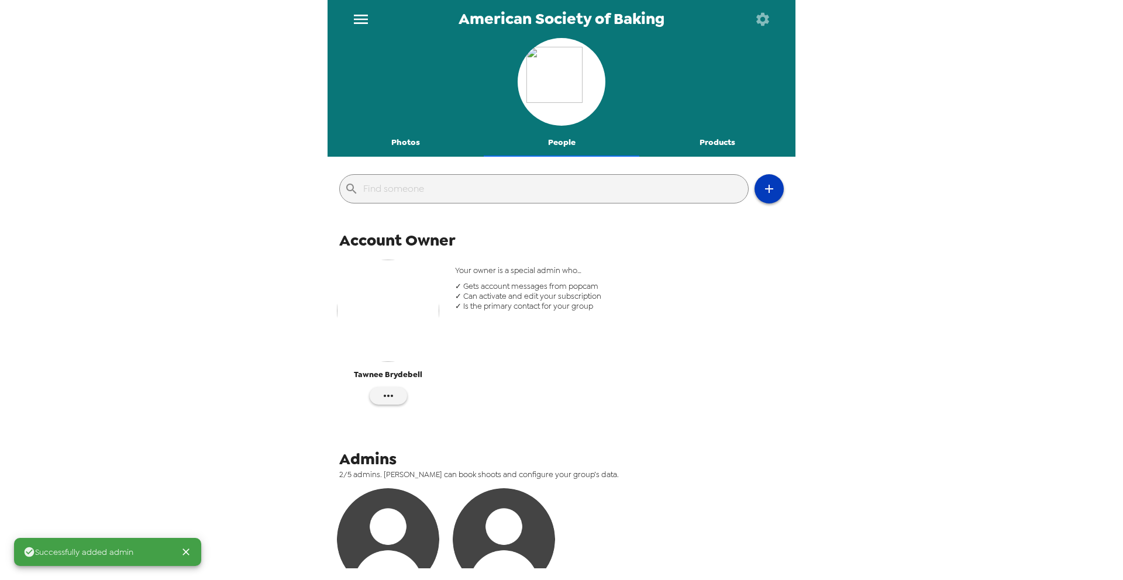
click at [783, 189] on button "button" at bounding box center [769, 188] width 29 height 29
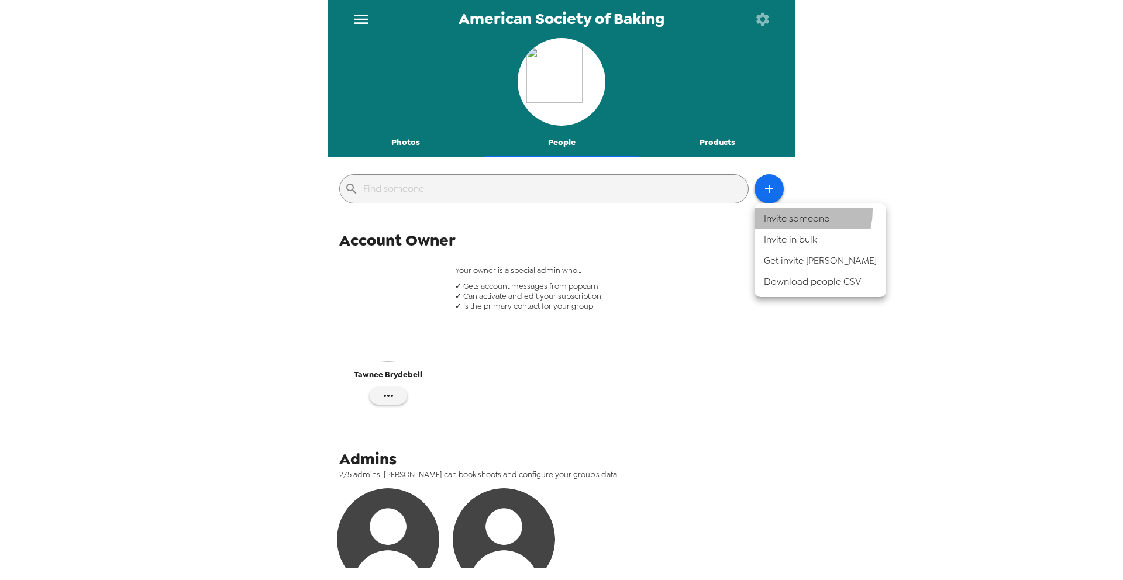
click at [785, 210] on li "Invite someone" at bounding box center [821, 218] width 132 height 21
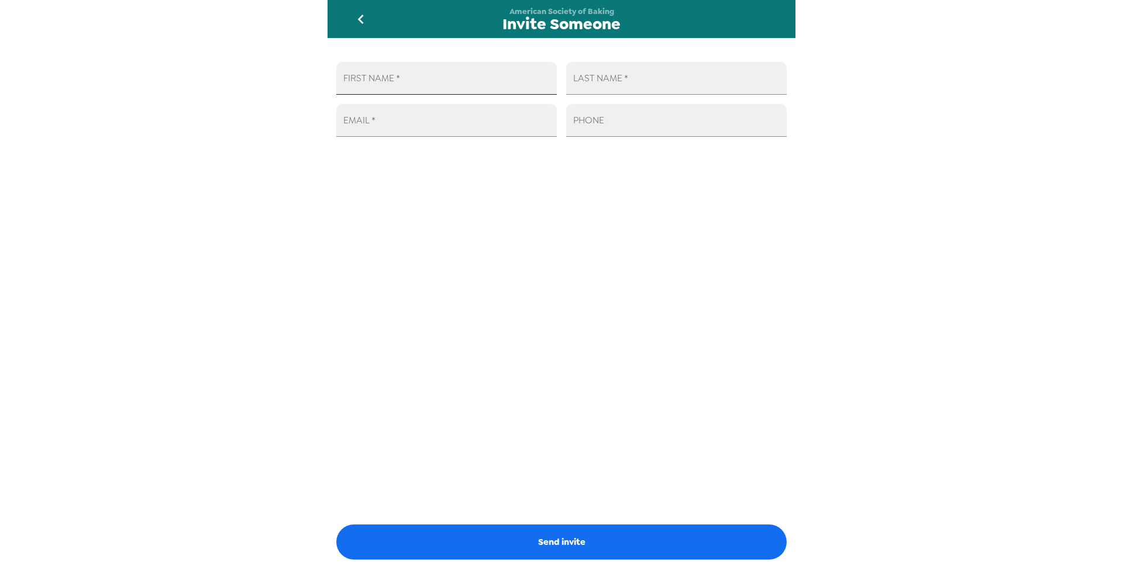
click at [511, 82] on input "FIRST NAME   *" at bounding box center [446, 78] width 221 height 33
type input "[PERSON_NAME]"
type input "[EMAIL_ADDRESS][DOMAIN_NAME]"
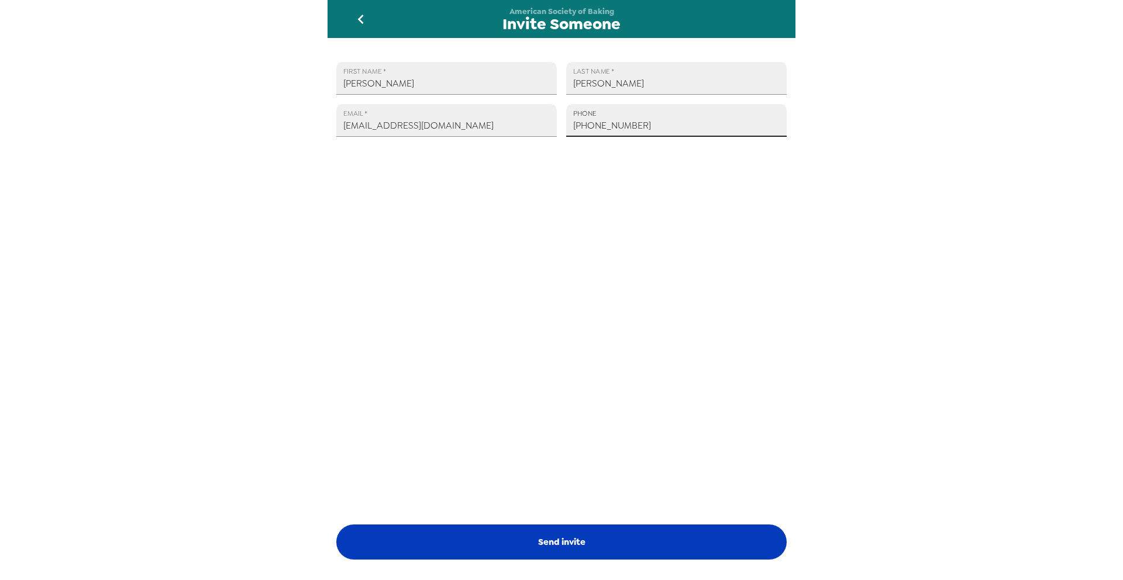
type input "[PHONE_NUMBER]"
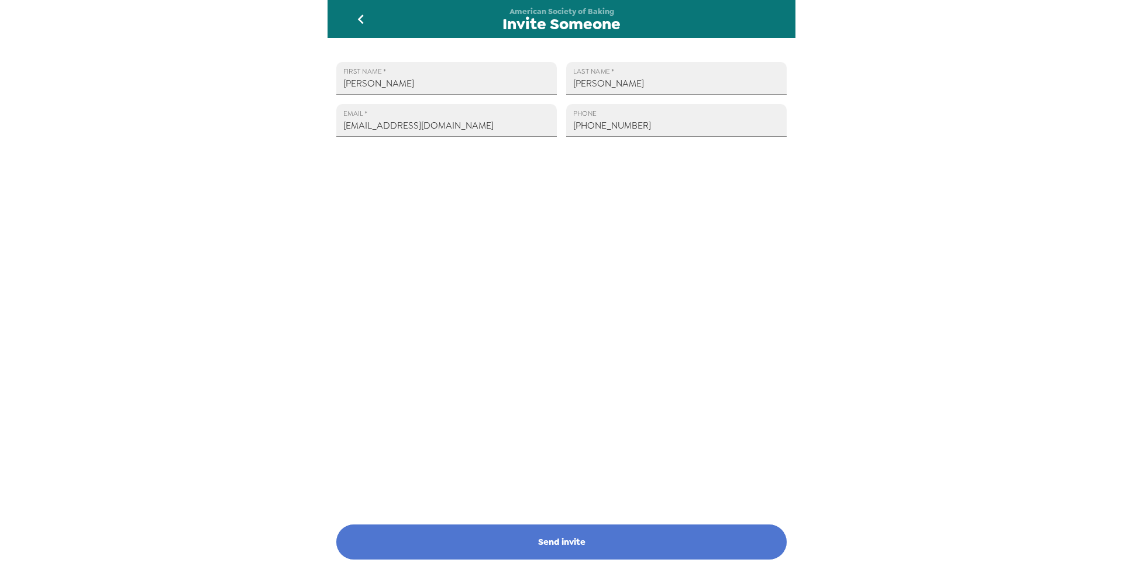
click at [525, 471] on button "Send invite" at bounding box center [561, 542] width 450 height 35
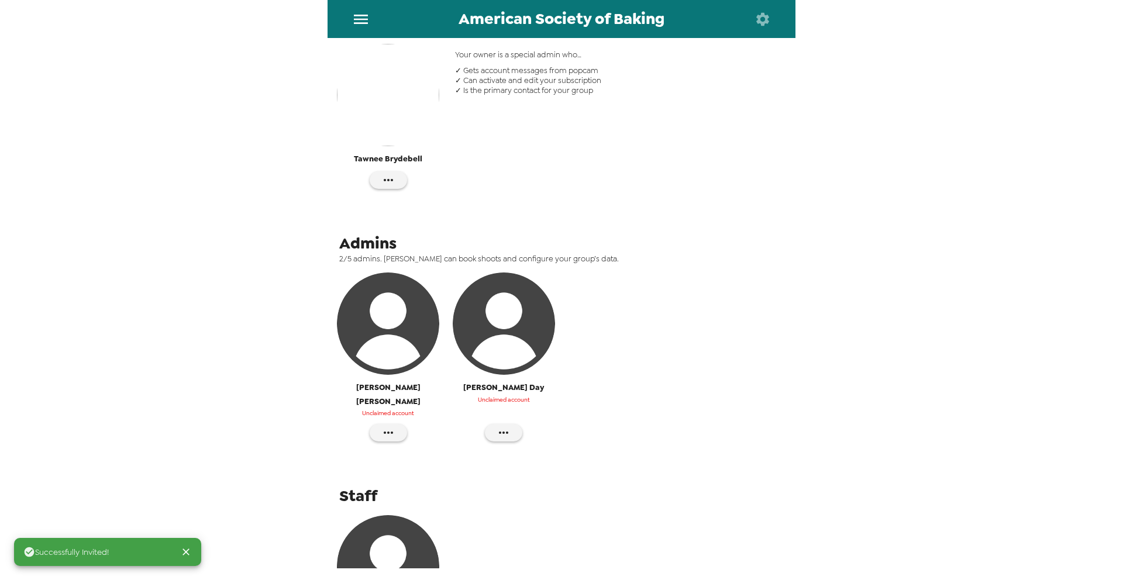
scroll to position [346, 0]
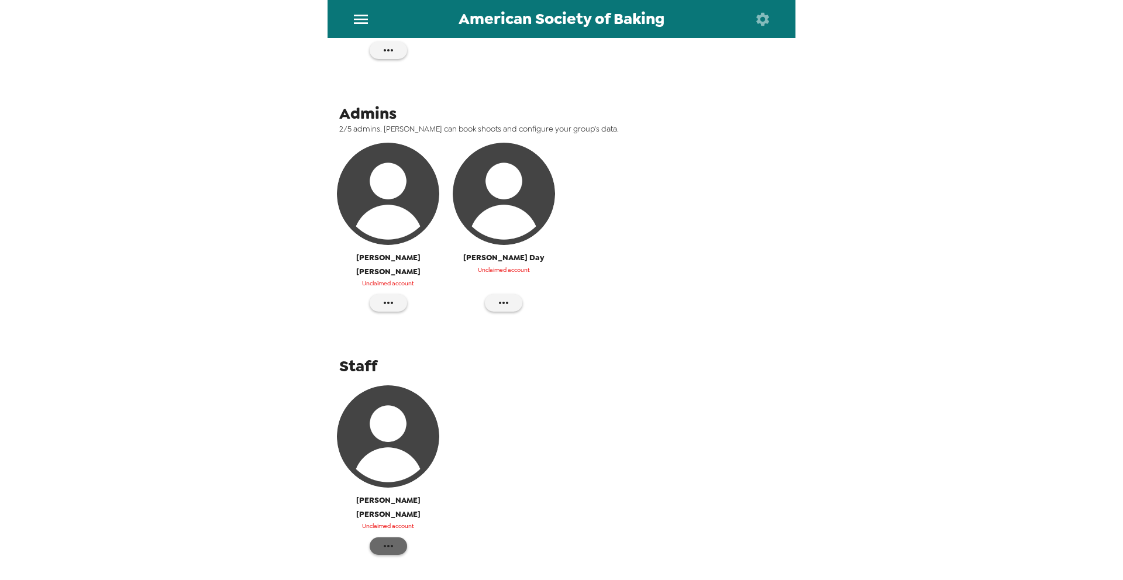
click at [398, 471] on button "button" at bounding box center [388, 547] width 37 height 18
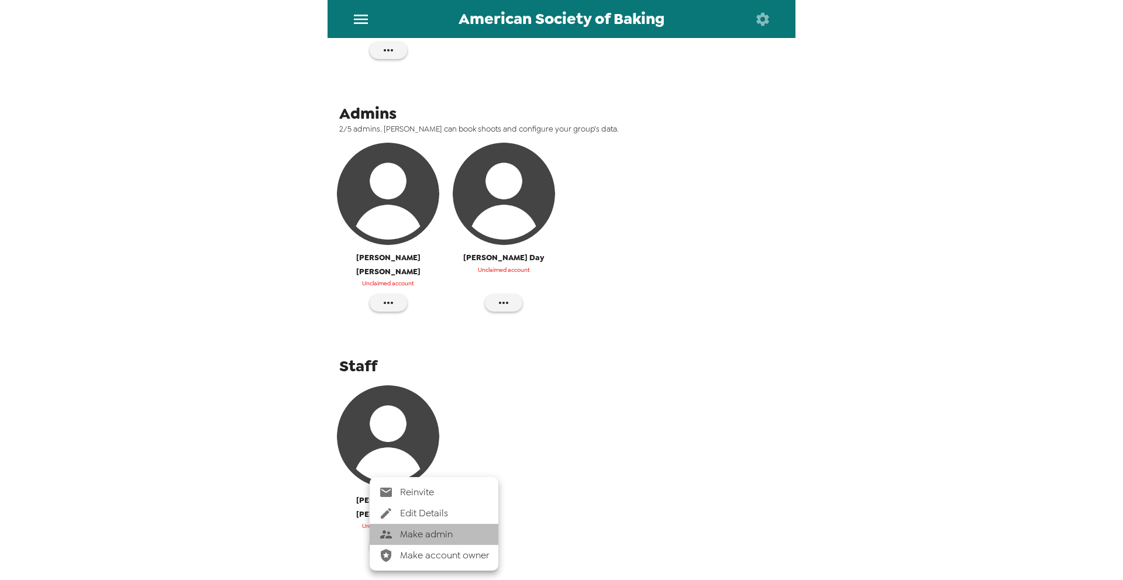
click at [449, 471] on span "Make admin" at bounding box center [444, 535] width 89 height 14
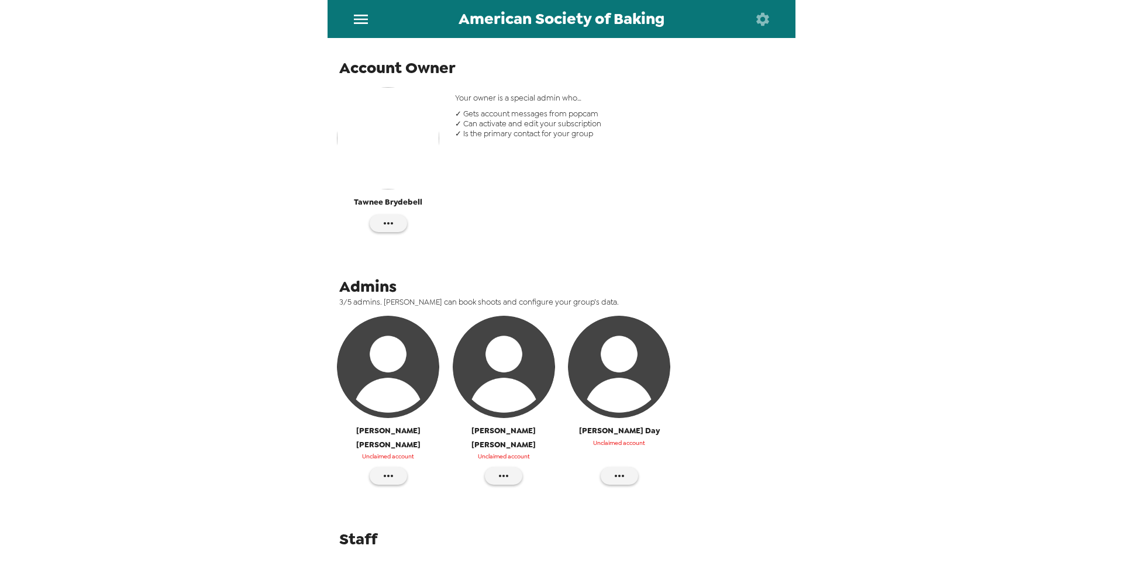
scroll to position [0, 0]
